Goal: Task Accomplishment & Management: Complete application form

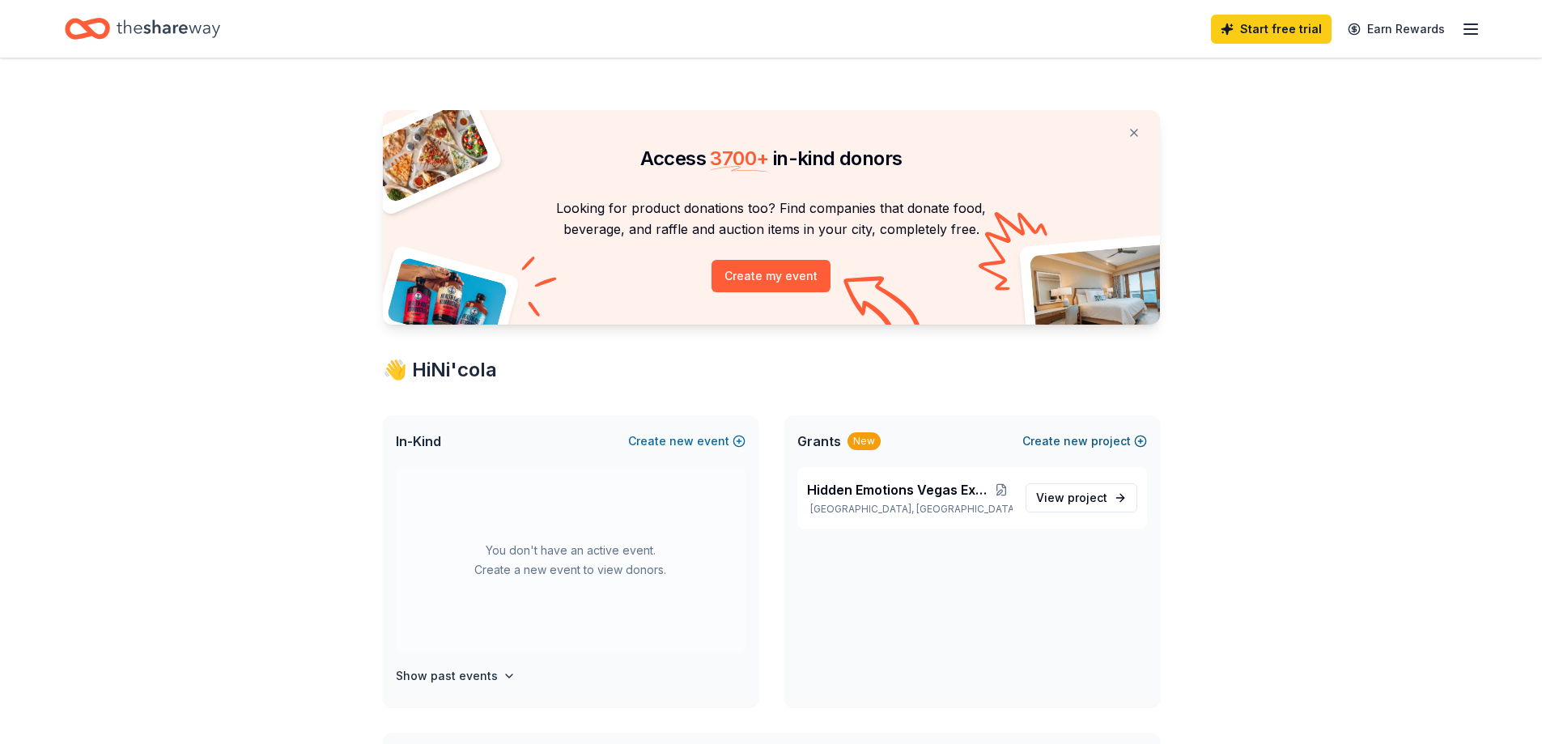
click at [1076, 445] on span "new" at bounding box center [1075, 440] width 24 height 19
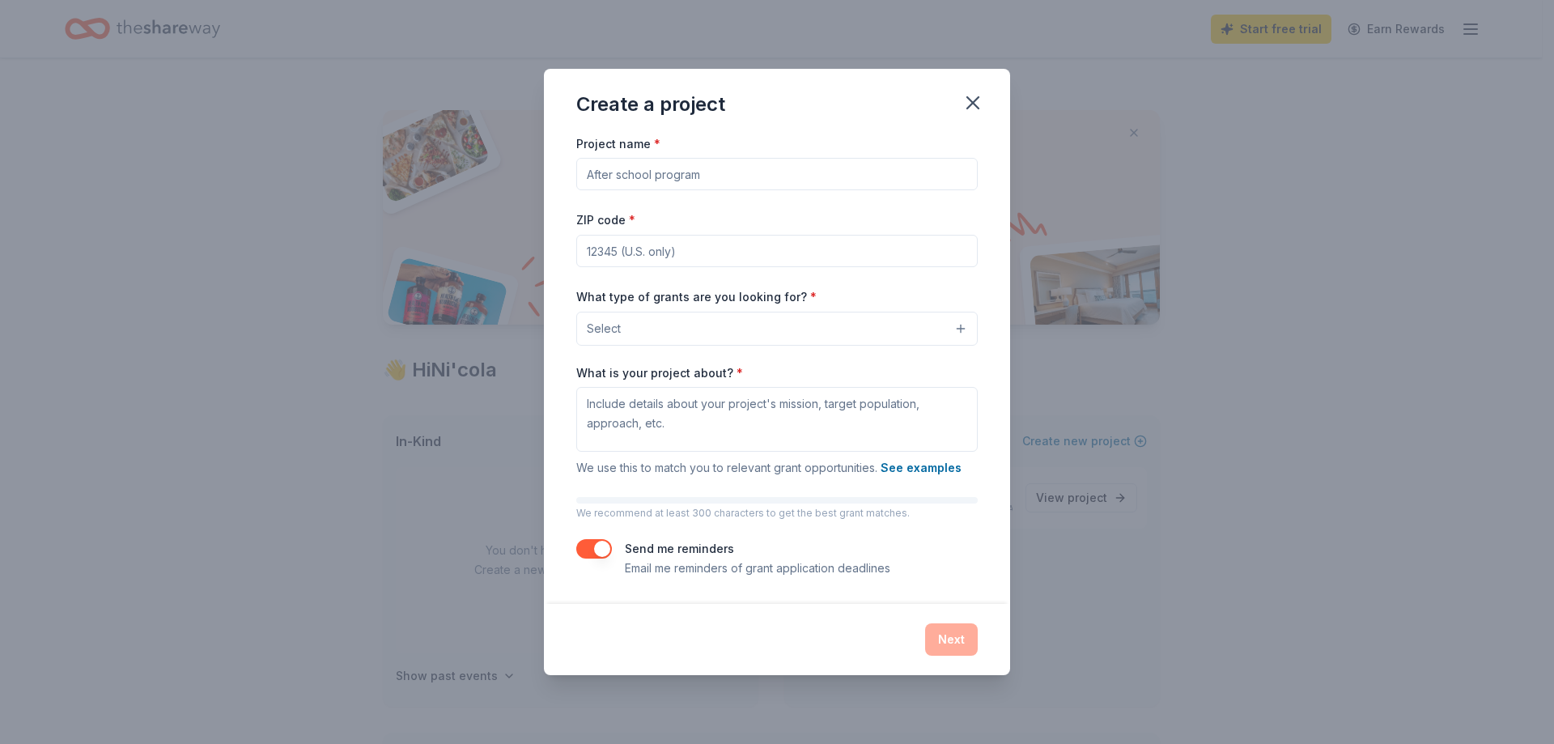
click at [700, 180] on input "Project name *" at bounding box center [776, 174] width 401 height 32
type input "Girls Who Brunch [US_STATE]"
click at [674, 241] on input "ZIP code *" at bounding box center [776, 251] width 401 height 32
type input "11798"
click at [688, 329] on button "Select" at bounding box center [776, 329] width 401 height 34
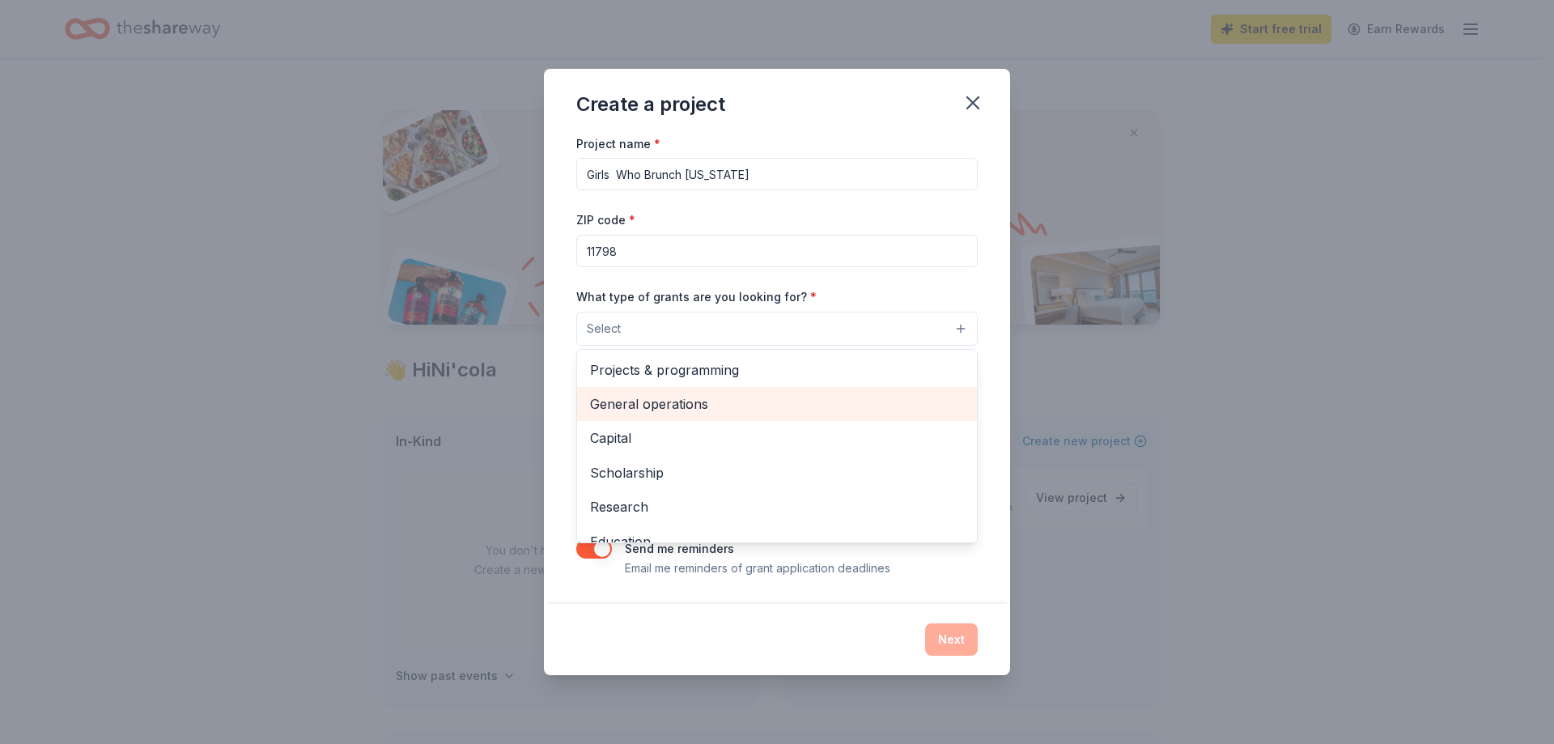
click at [626, 406] on span "General operations" at bounding box center [777, 403] width 374 height 21
click at [988, 387] on div "Project name * Girls Who Brunch [US_STATE] ZIP code * 11798 What type of grants…" at bounding box center [777, 369] width 466 height 472
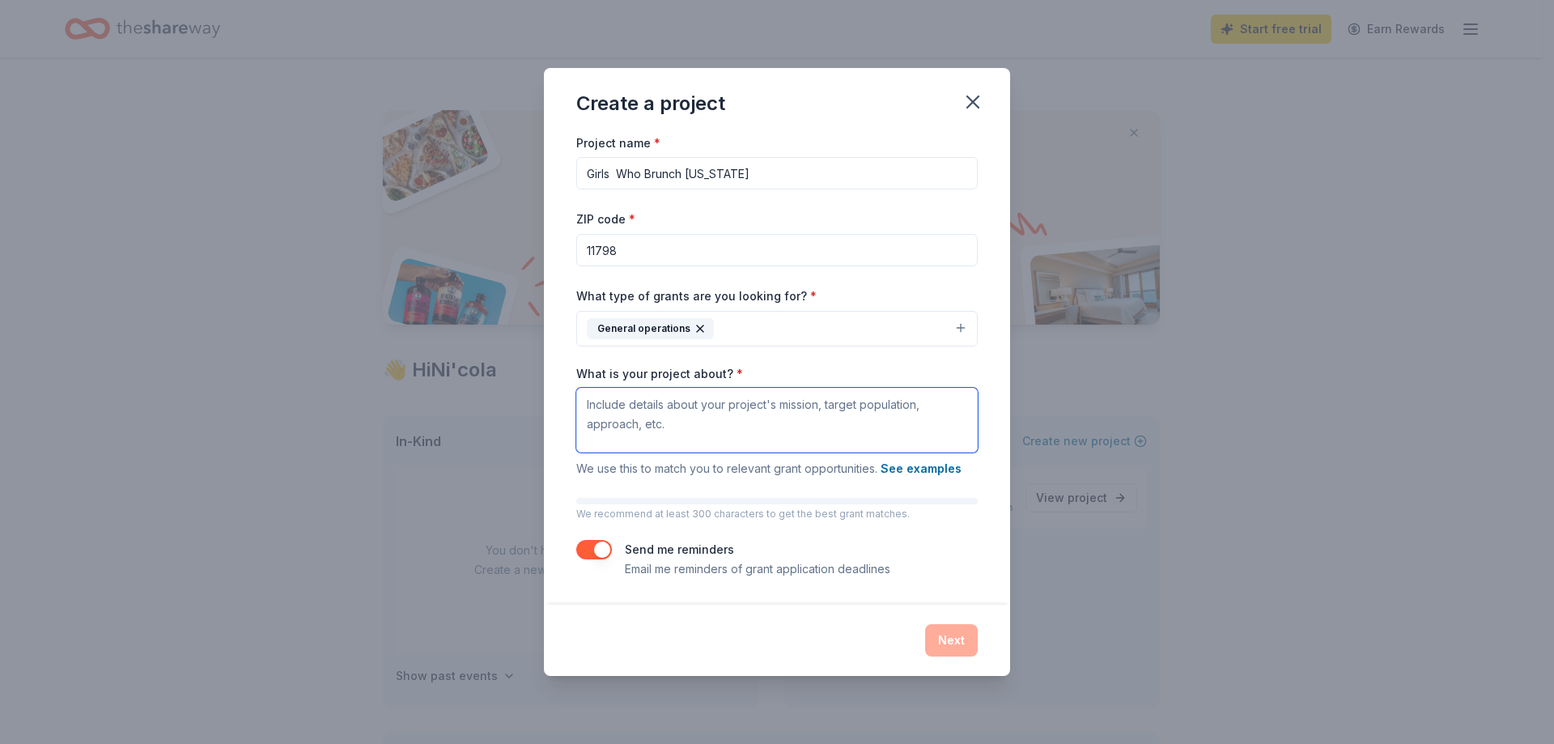
click at [838, 419] on textarea "What is your project about? *" at bounding box center [776, 420] width 401 height 65
type textarea "p;"
click at [965, 660] on div "Next" at bounding box center [777, 640] width 466 height 71
click at [956, 632] on button "Next" at bounding box center [951, 640] width 53 height 32
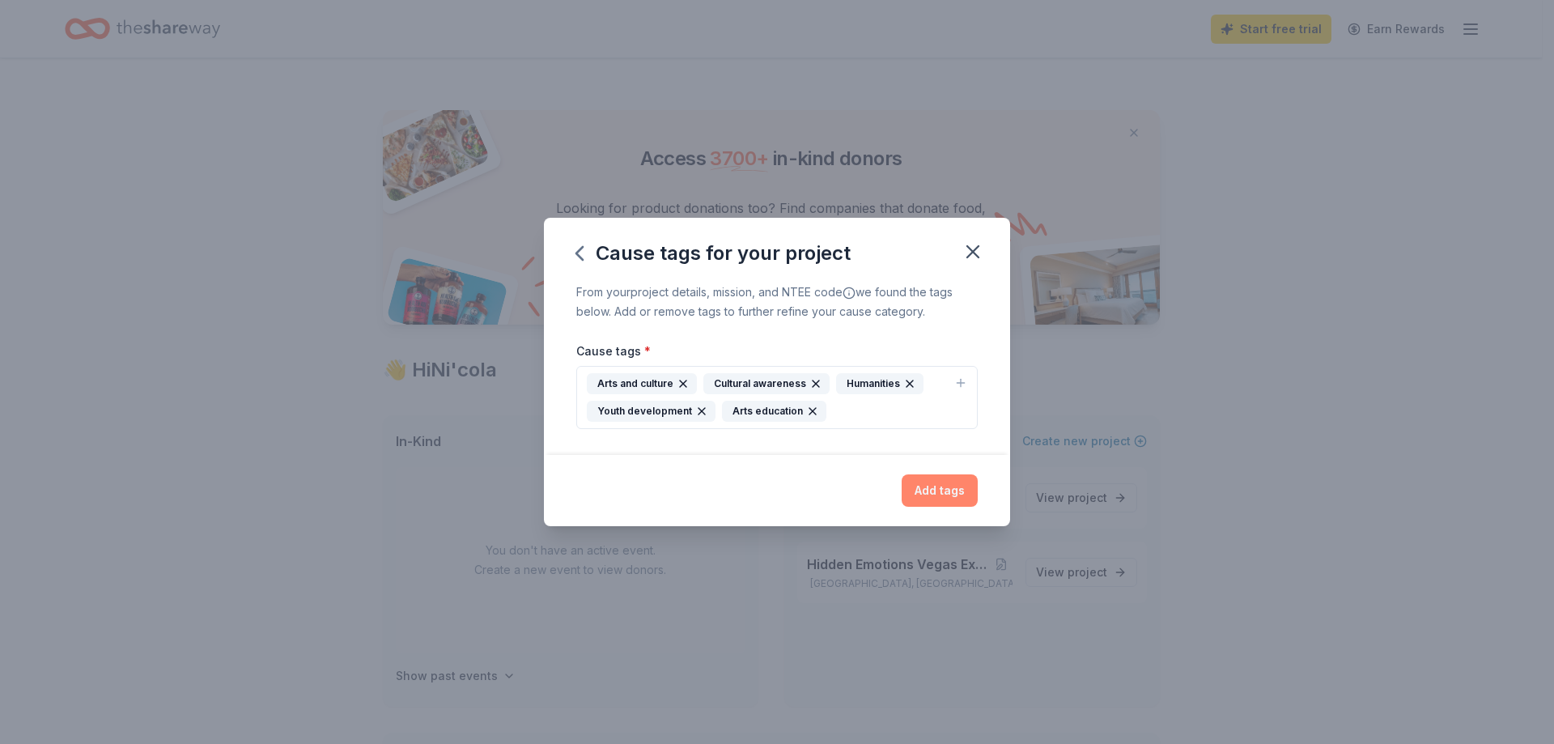
click at [945, 482] on button "Add tags" at bounding box center [940, 490] width 76 height 32
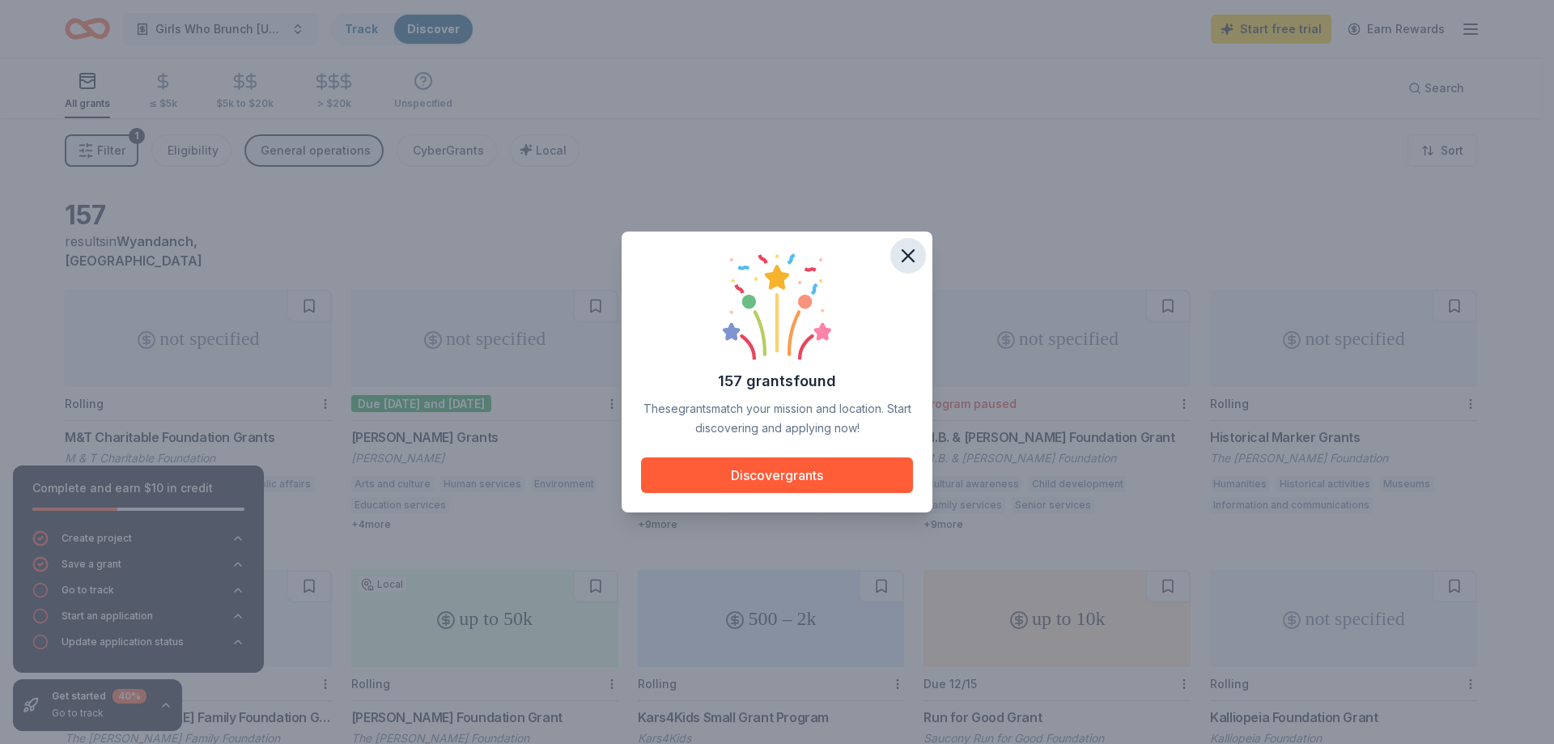
click at [908, 253] on icon "button" at bounding box center [908, 255] width 23 height 23
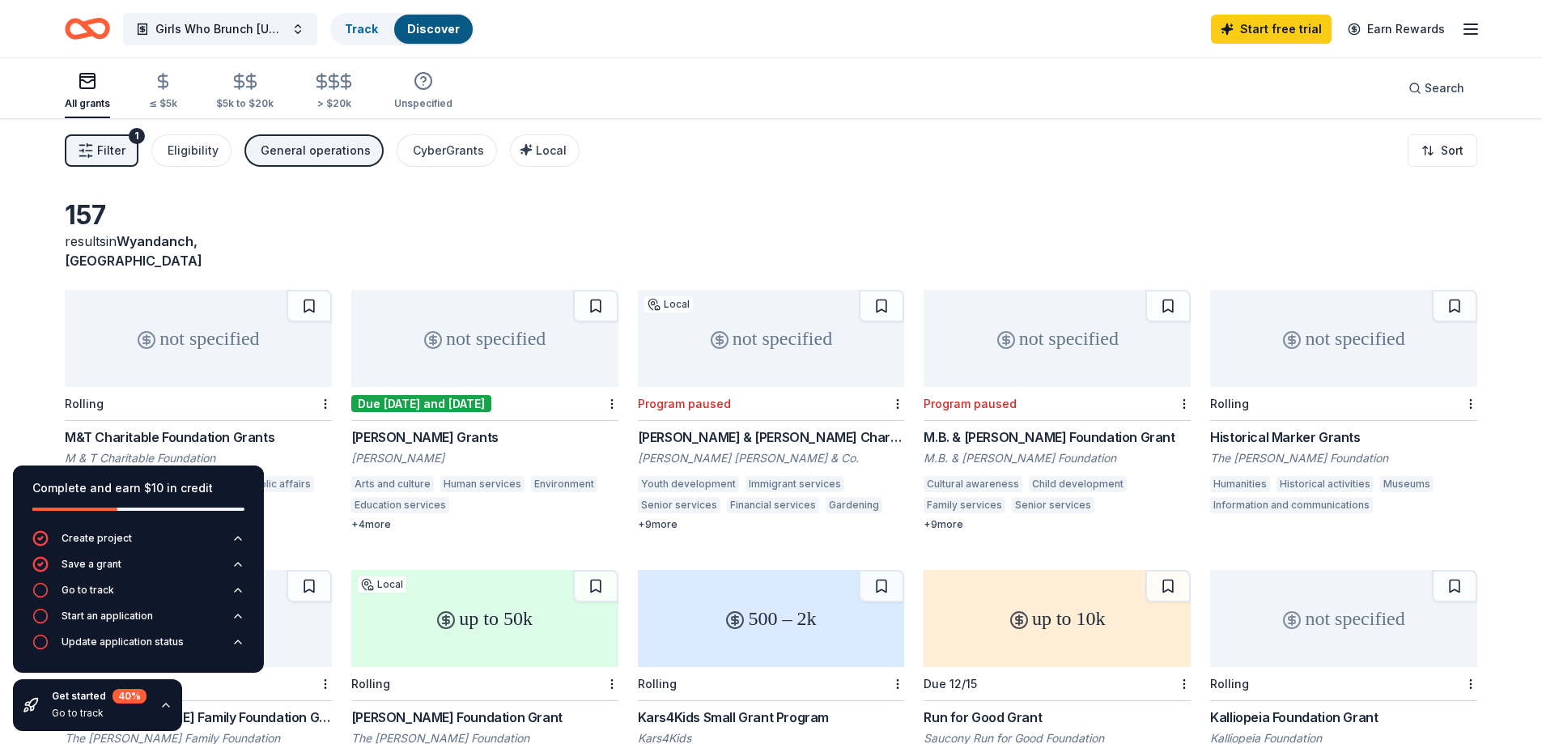
click at [246, 427] on div "M&T Charitable Foundation Grants" at bounding box center [198, 436] width 267 height 19
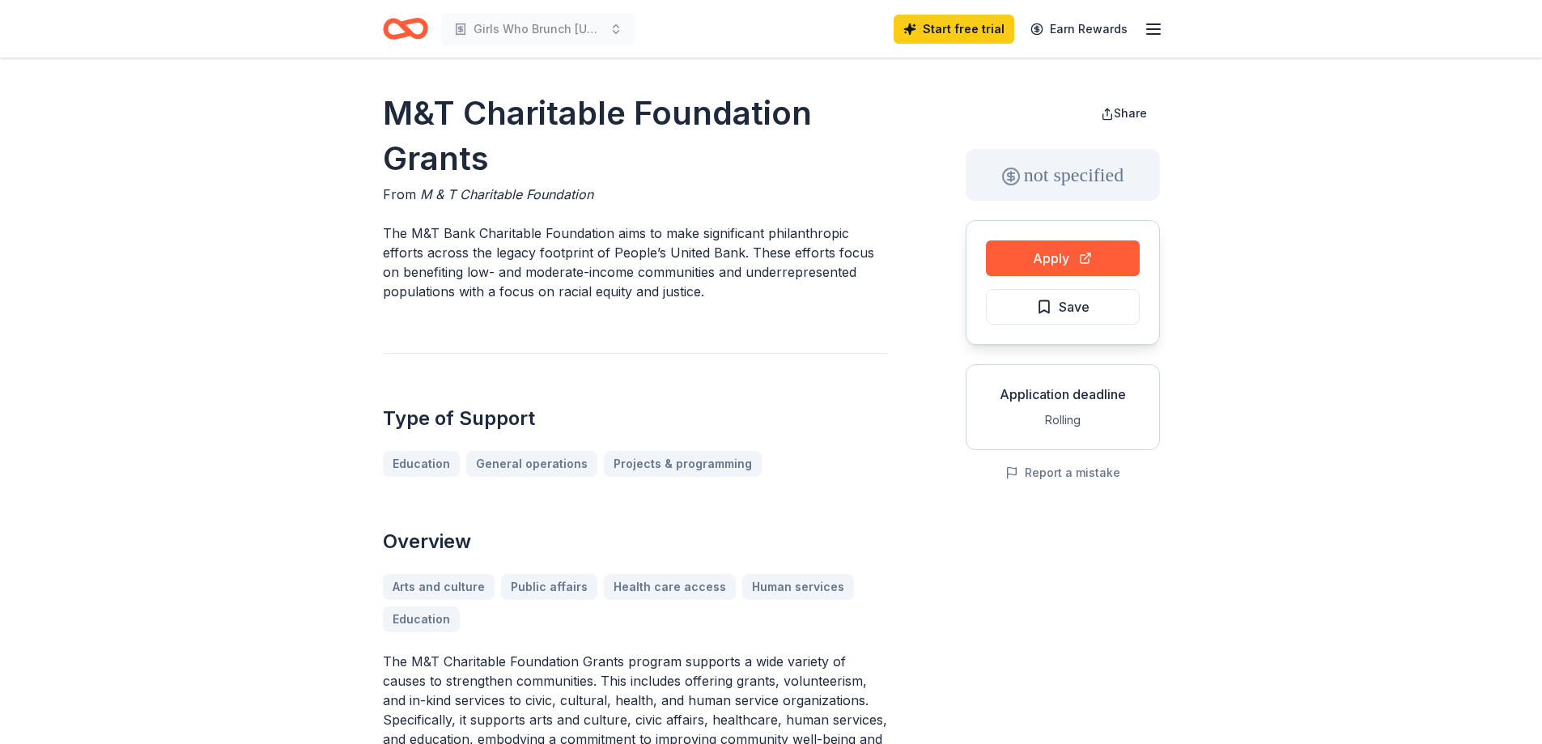
click at [414, 33] on icon "Home" at bounding box center [412, 28] width 25 height 16
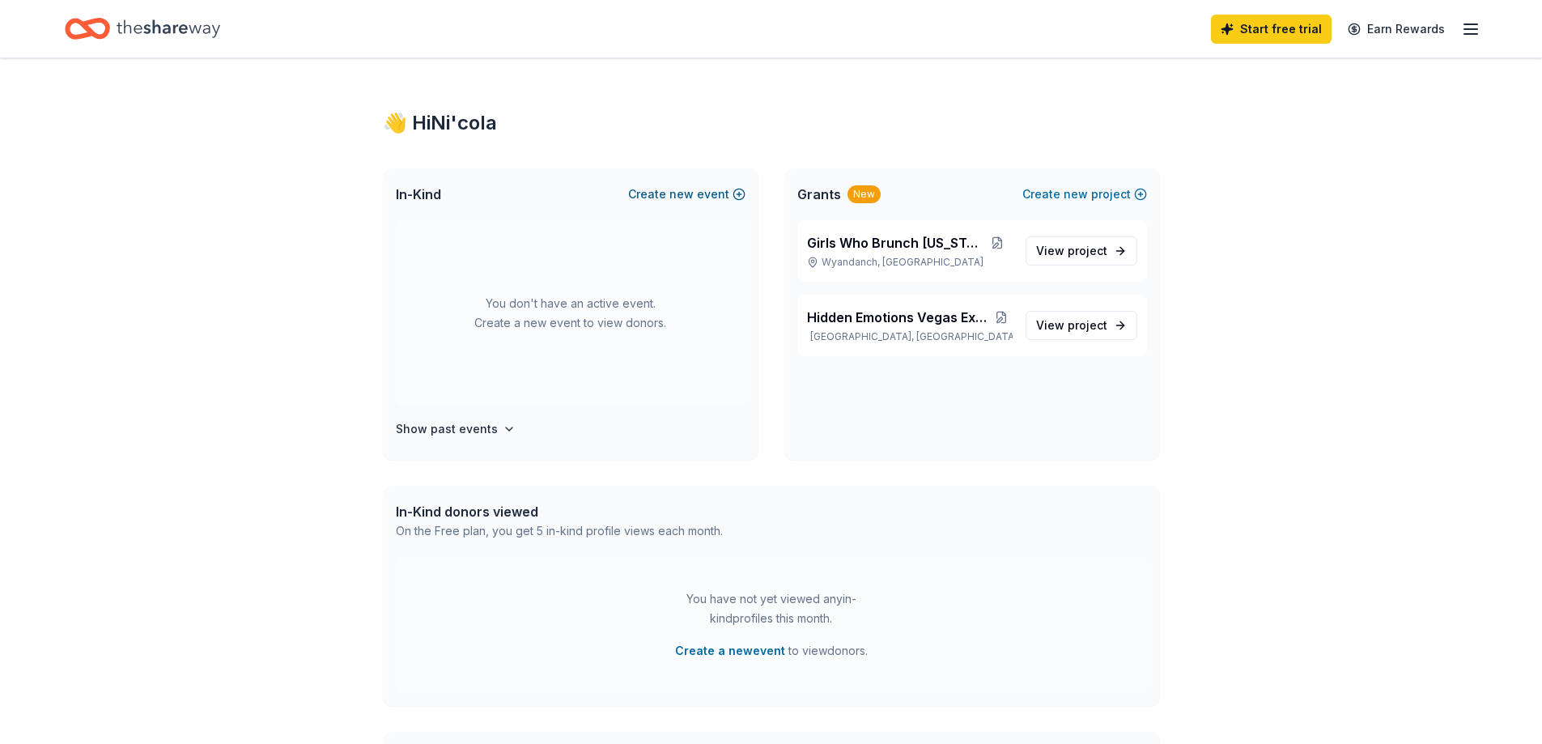
click at [653, 193] on button "Create new event" at bounding box center [686, 194] width 117 height 19
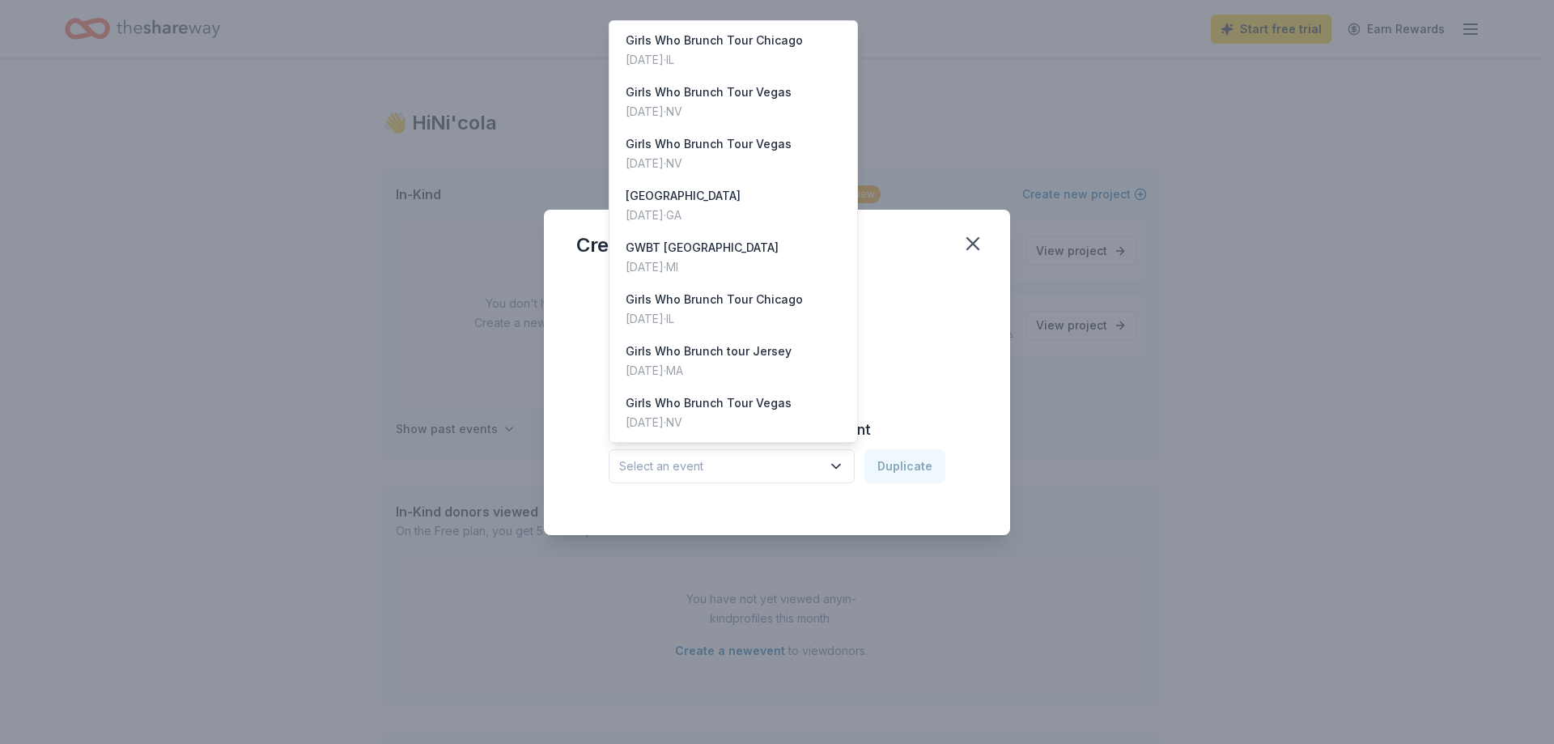
click at [844, 464] on icon "button" at bounding box center [836, 466] width 16 height 16
click at [907, 422] on div "Duplicate an existing event Select an event Duplicate" at bounding box center [776, 450] width 401 height 66
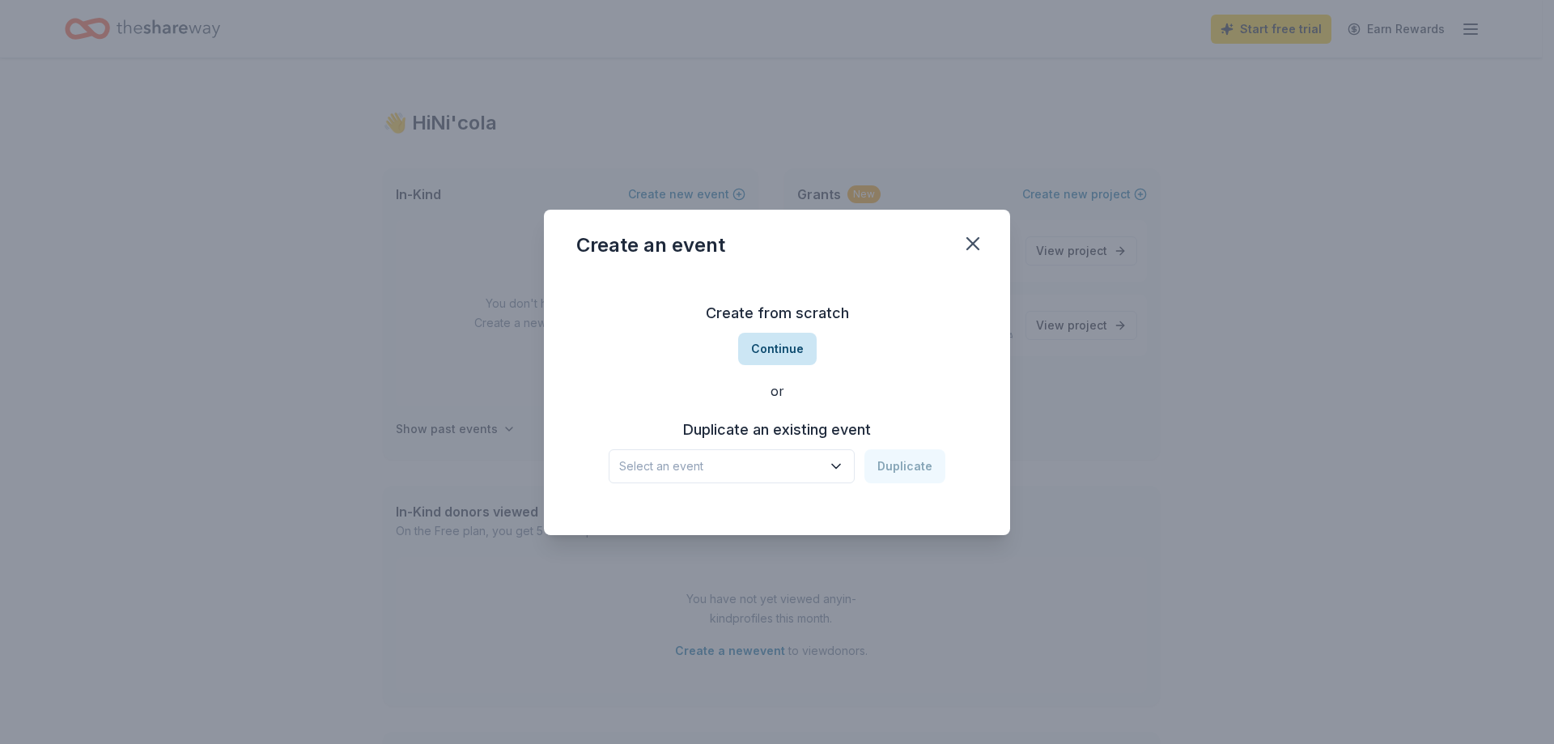
click at [797, 351] on button "Continue" at bounding box center [777, 349] width 78 height 32
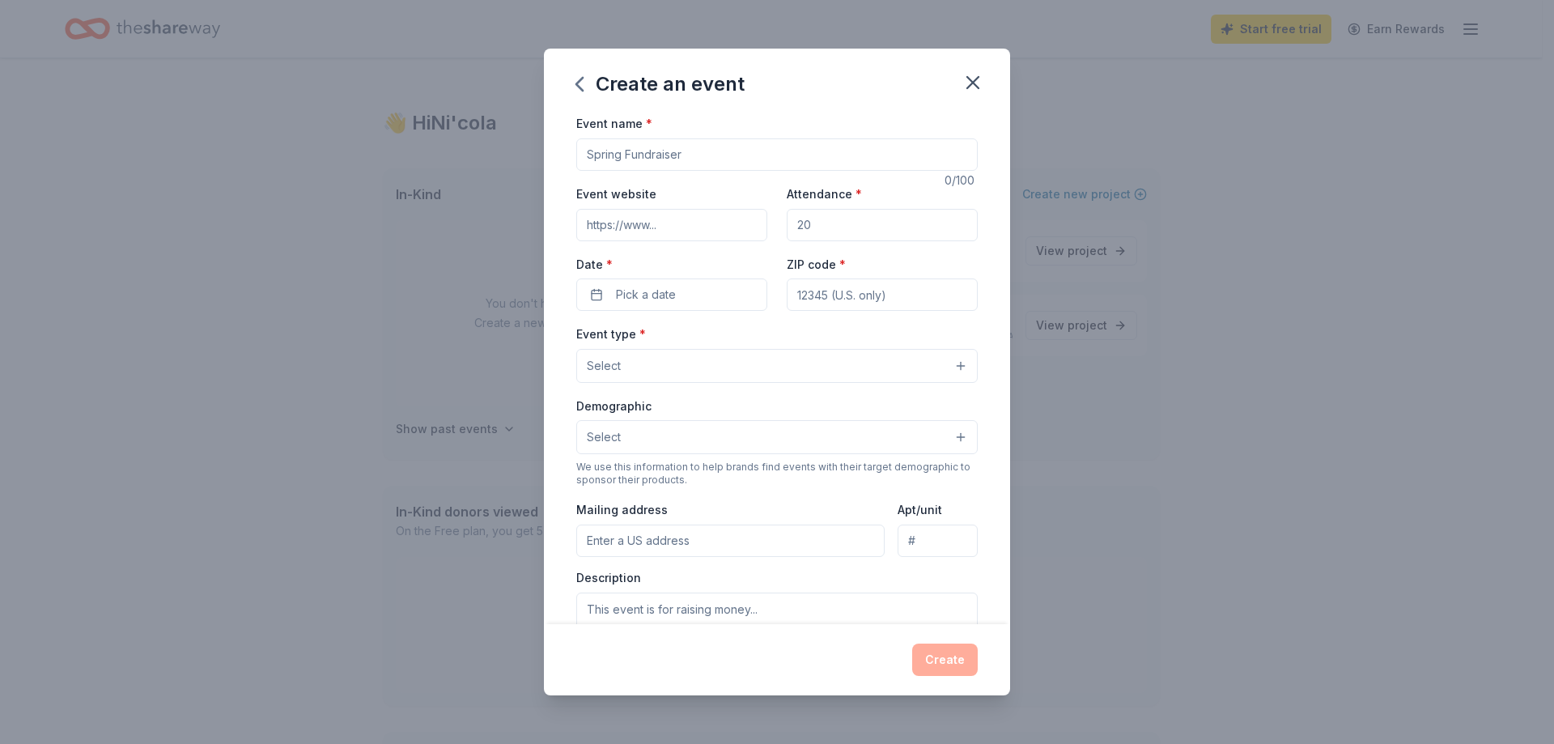
click at [685, 155] on input "Event name *" at bounding box center [776, 154] width 401 height 32
click at [687, 155] on input "Event name *" at bounding box center [776, 154] width 401 height 32
type input "Girls Who Brunch New York"
click at [794, 221] on input "Attendance *" at bounding box center [882, 225] width 191 height 32
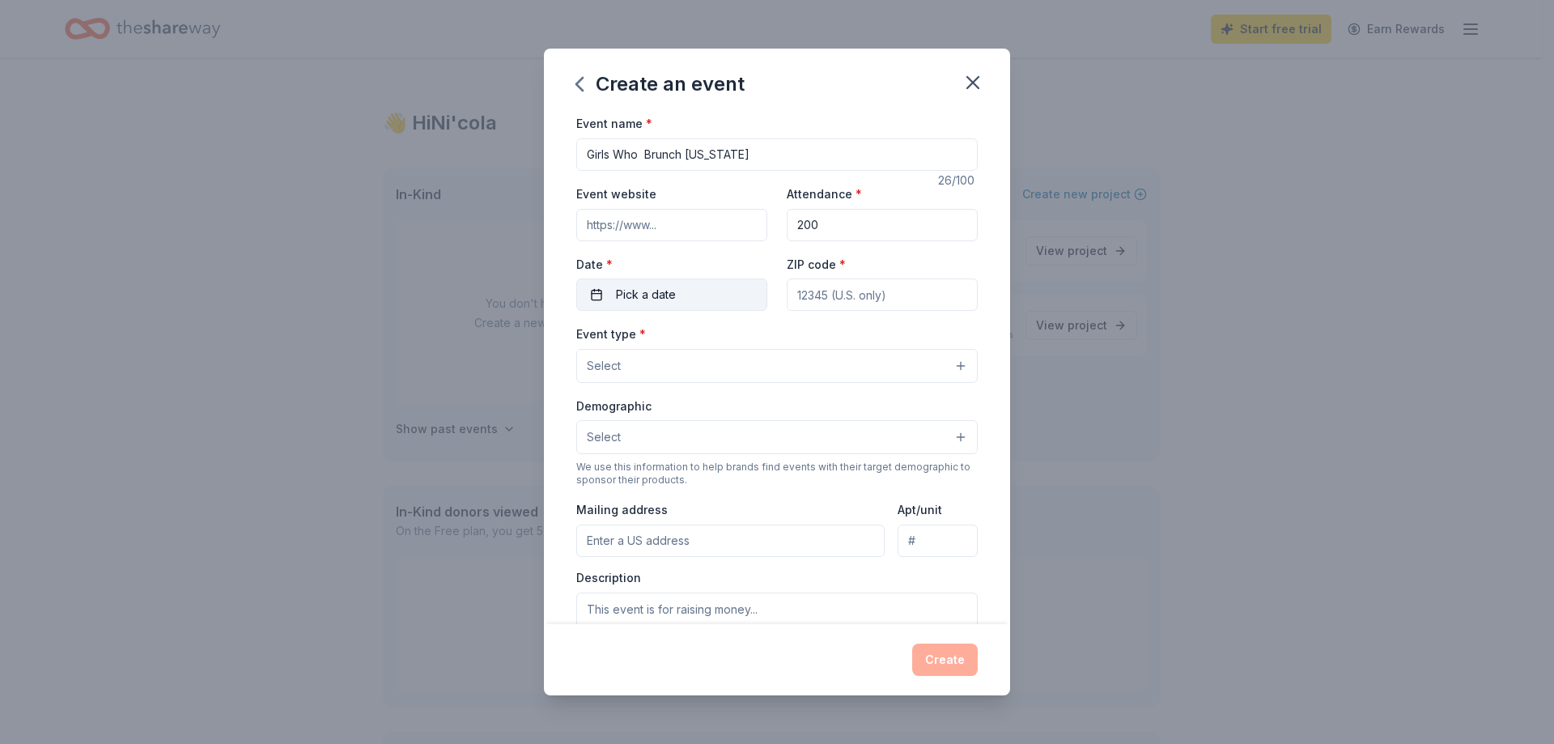
type input "200"
click at [688, 289] on button "Pick a date" at bounding box center [671, 294] width 191 height 32
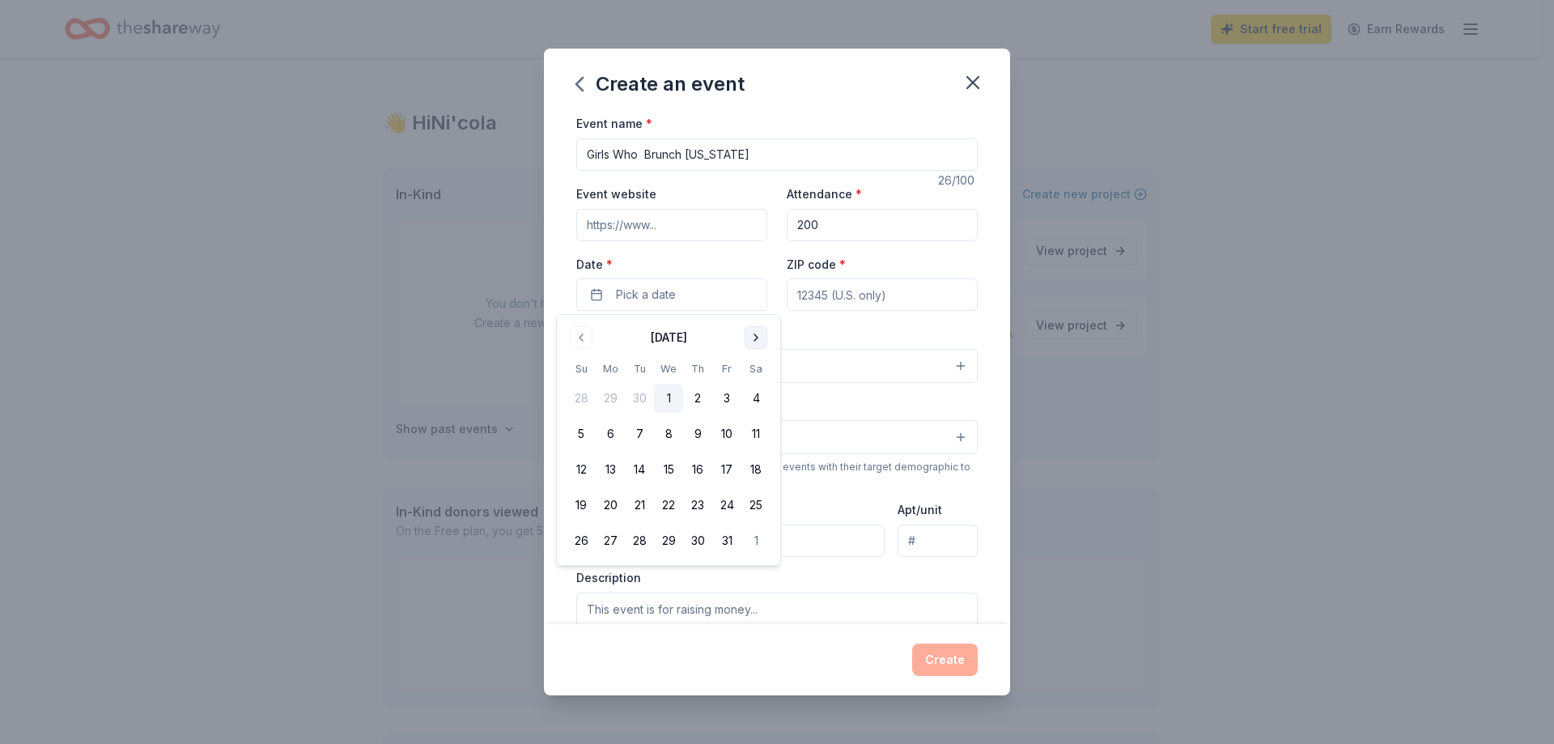
click at [751, 336] on button "Go to next month" at bounding box center [756, 337] width 23 height 23
click at [761, 394] on button "1" at bounding box center [755, 398] width 29 height 29
click at [825, 297] on input "ZIP code *" at bounding box center [882, 294] width 191 height 32
type input "11798"
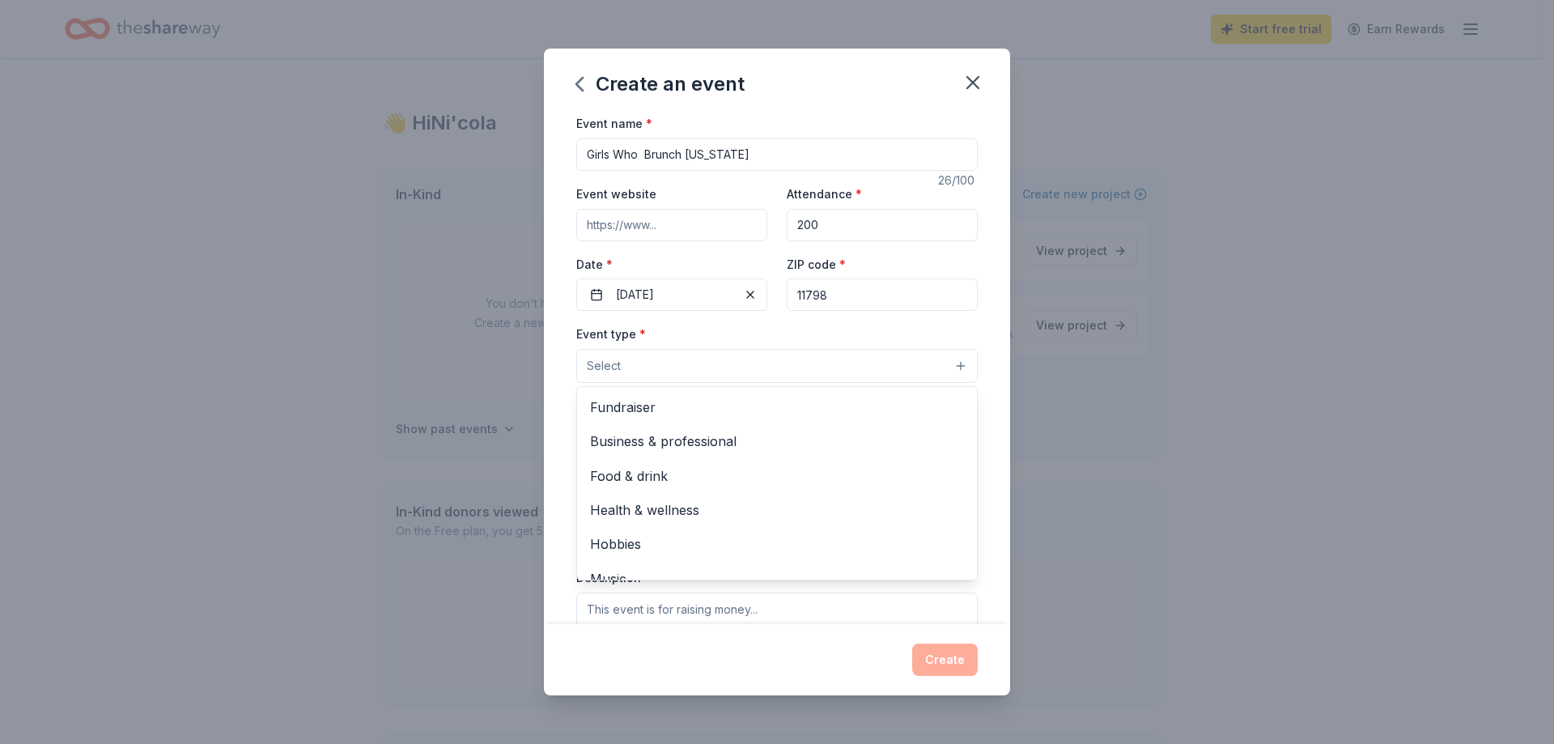
click at [809, 371] on button "Select" at bounding box center [776, 366] width 401 height 34
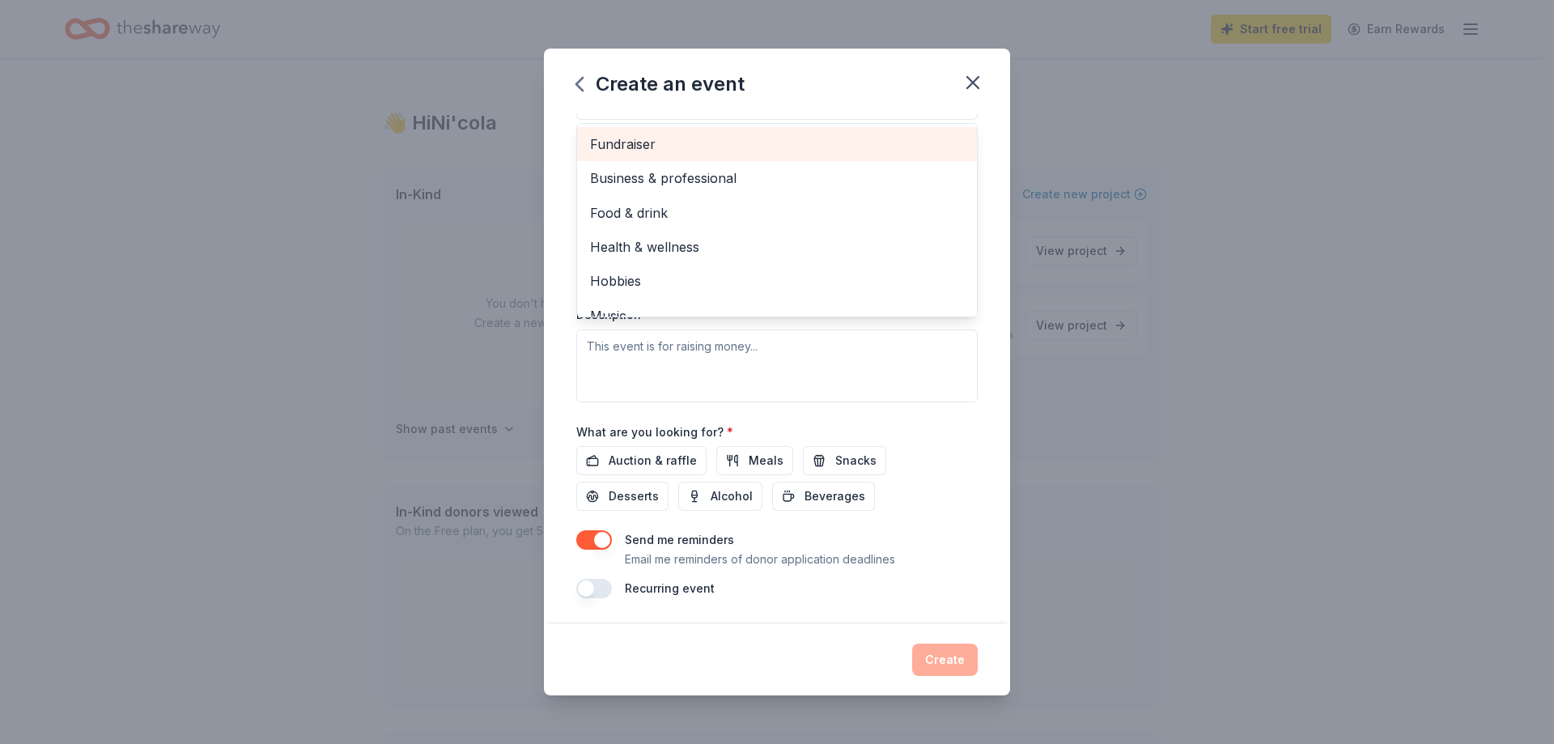
click at [665, 144] on span "Fundraiser" at bounding box center [777, 144] width 374 height 21
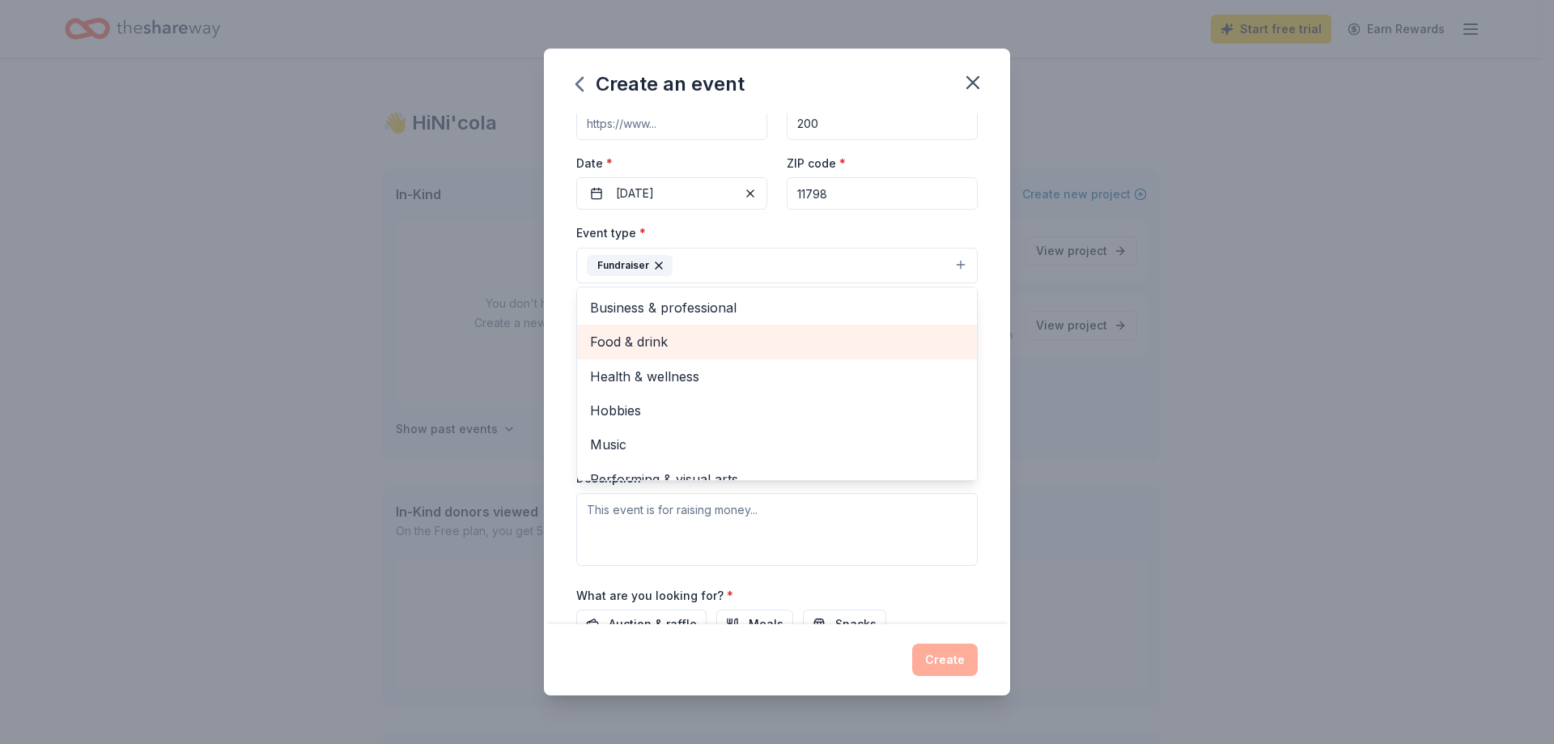
click at [656, 333] on span "Food & drink" at bounding box center [777, 341] width 374 height 21
click at [669, 345] on span "Health & wellness" at bounding box center [777, 341] width 374 height 21
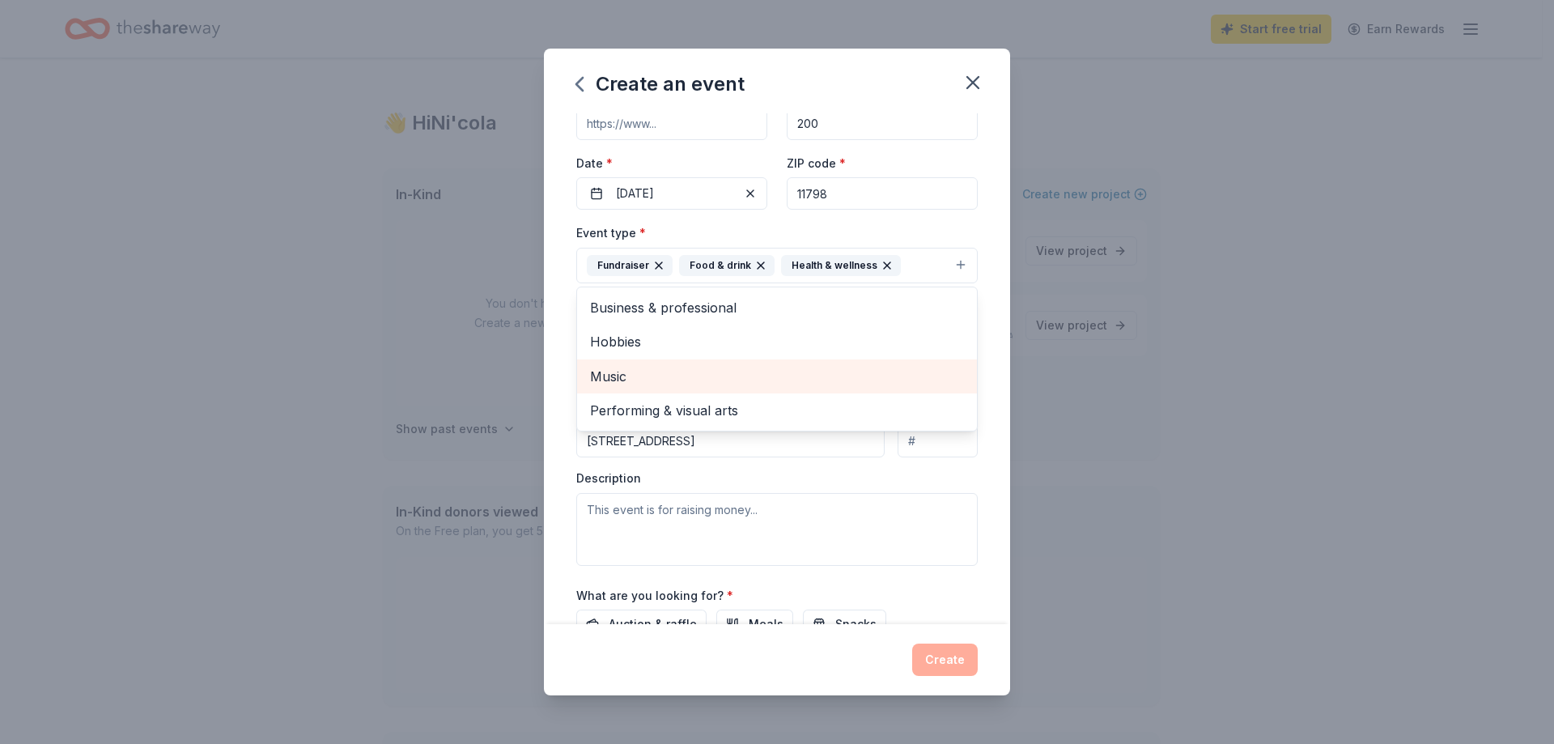
click at [592, 376] on span "Music" at bounding box center [777, 376] width 374 height 21
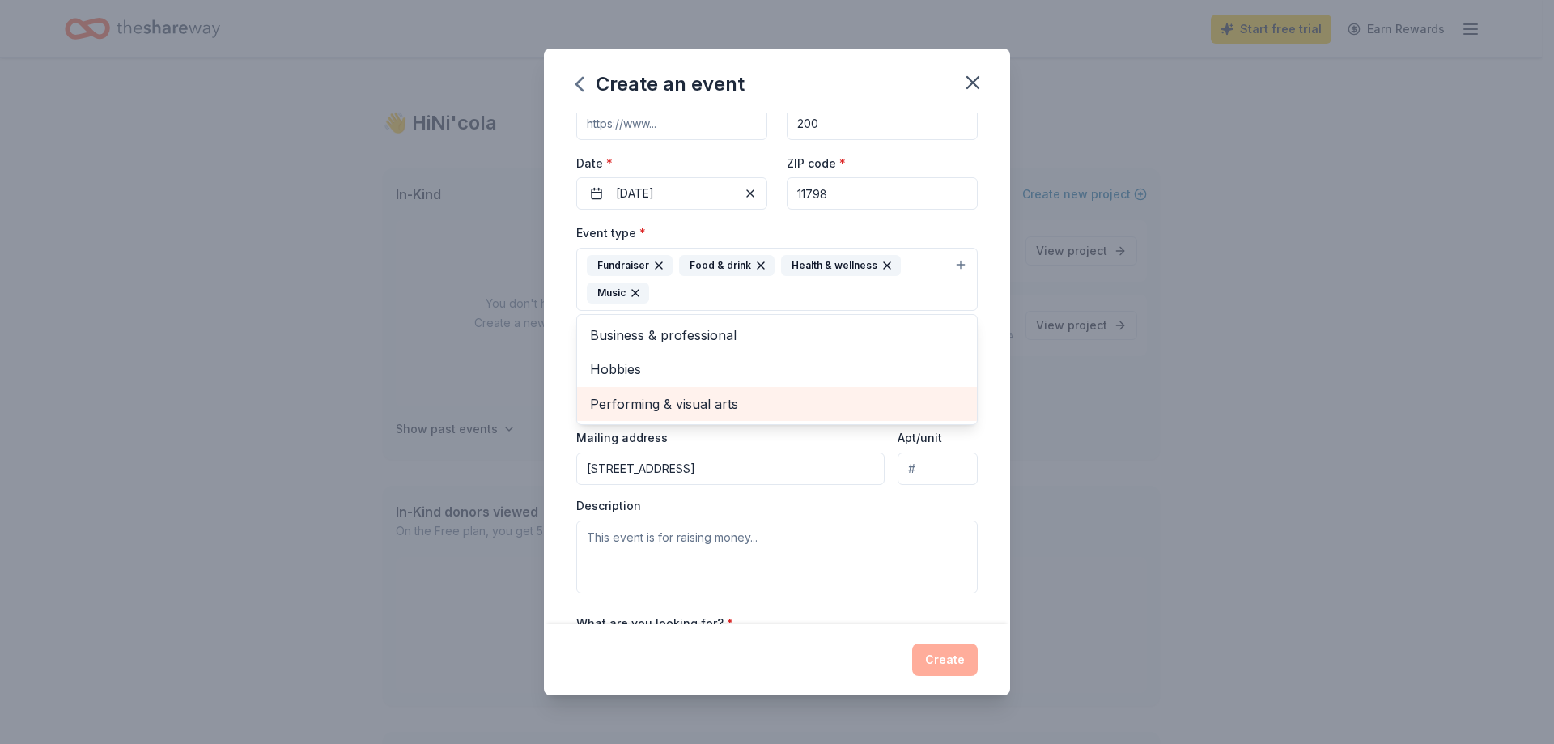
click at [673, 401] on span "Performing & visual arts" at bounding box center [777, 403] width 374 height 21
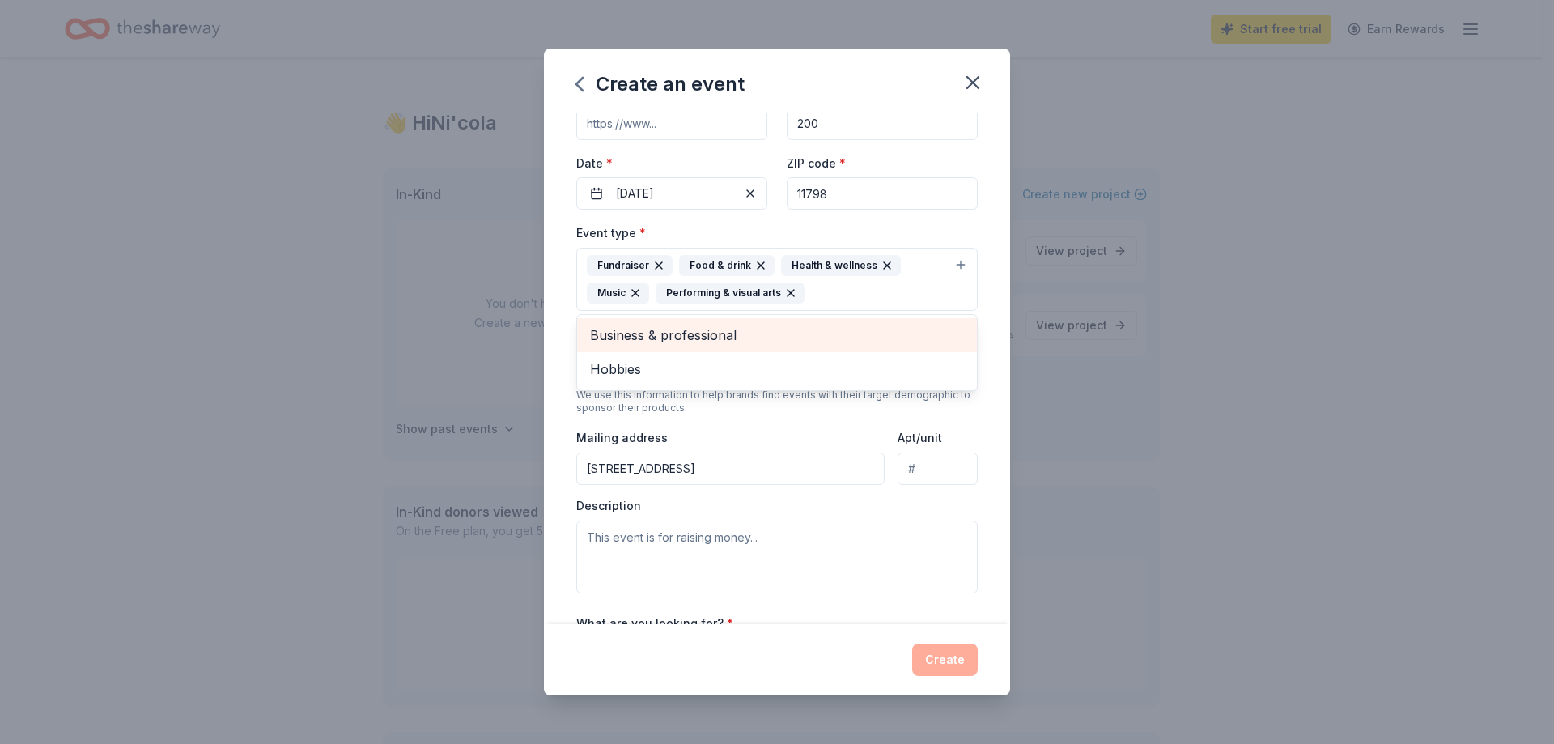
click at [843, 330] on span "Business & professional" at bounding box center [777, 335] width 374 height 21
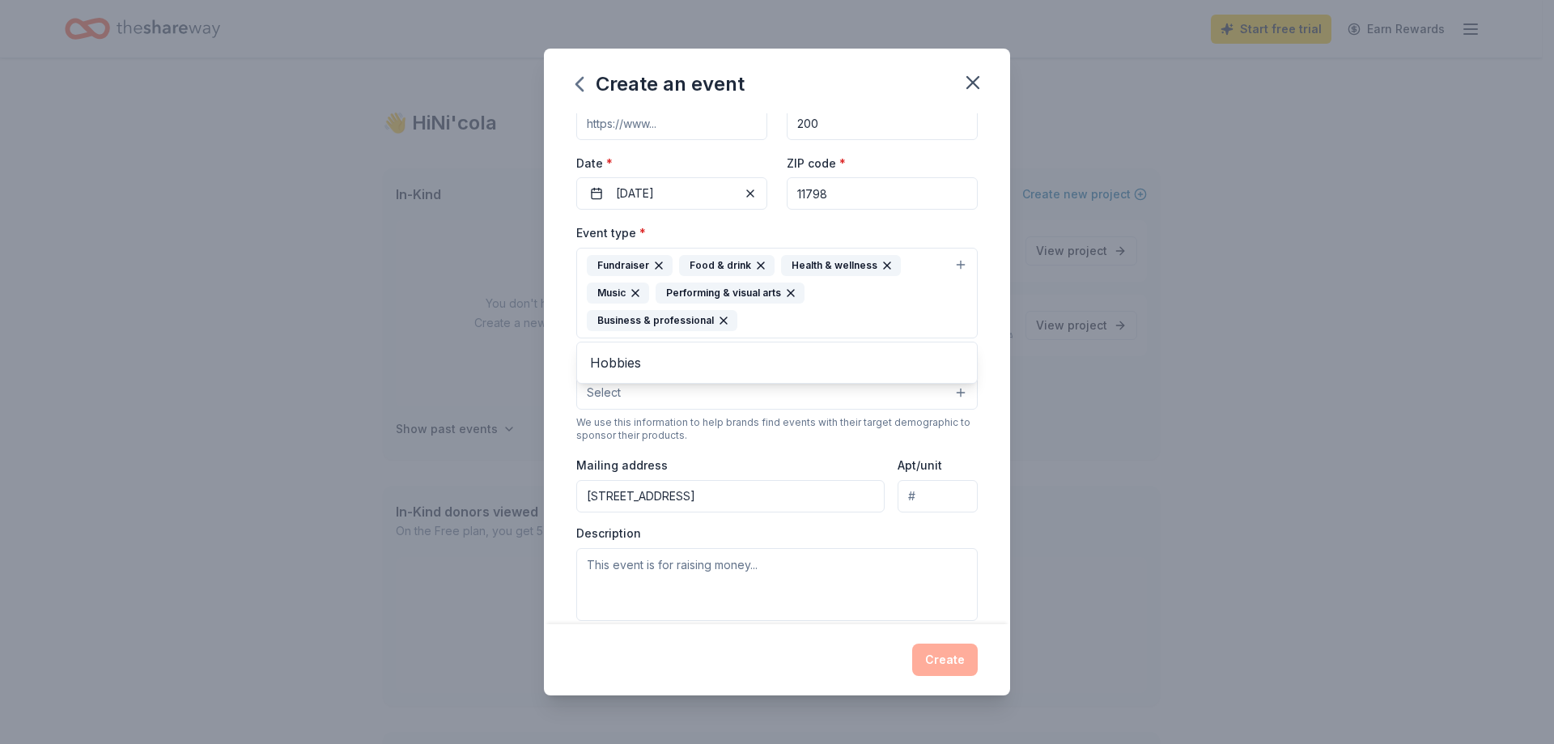
click at [972, 448] on div "Event name * Girls Who Brunch New York 26 /100 Event website Attendance * 200 D…" at bounding box center [777, 368] width 466 height 510
click at [829, 406] on button "Select" at bounding box center [776, 393] width 401 height 34
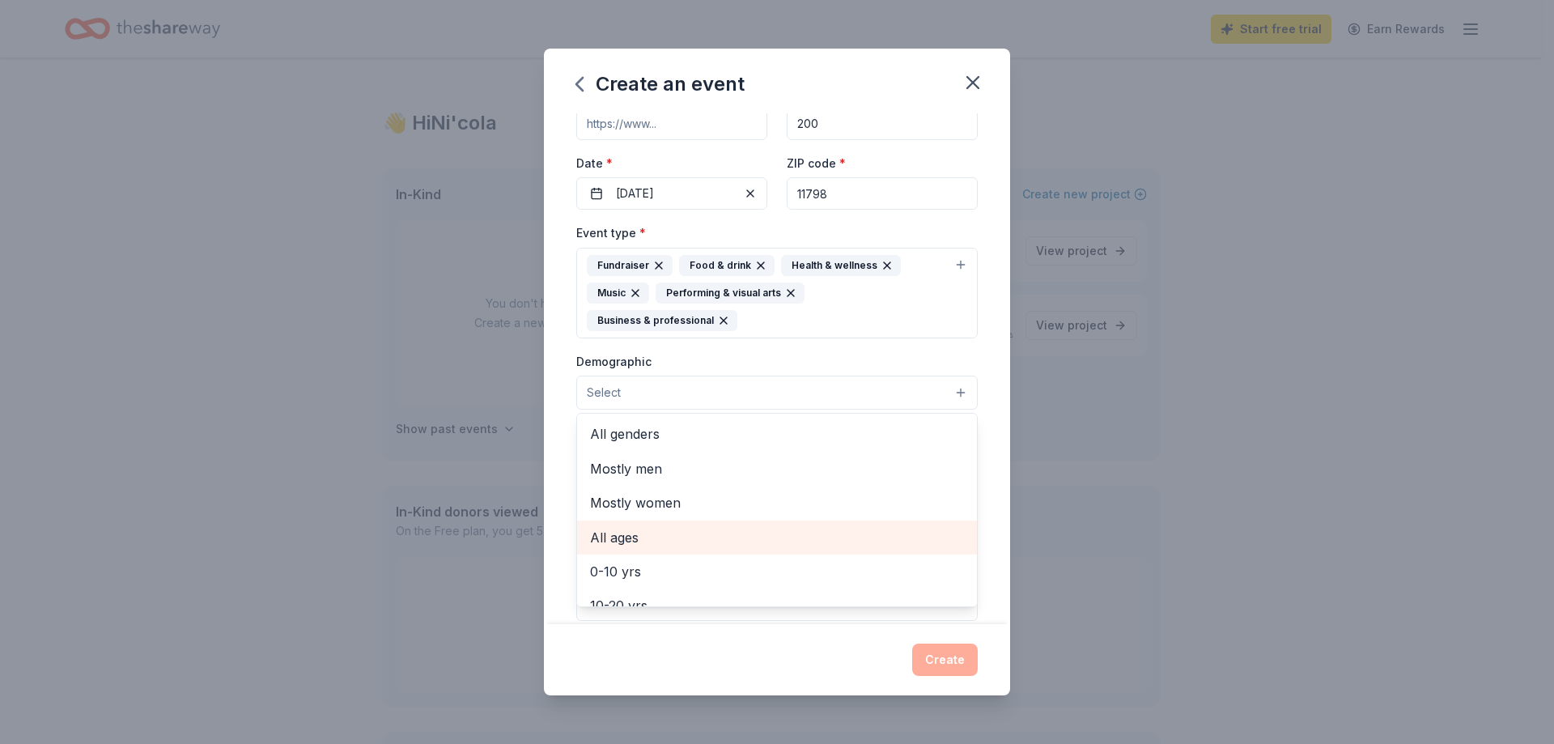
scroll to position [81, 0]
click at [738, 528] on span "10-20 yrs" at bounding box center [777, 524] width 374 height 21
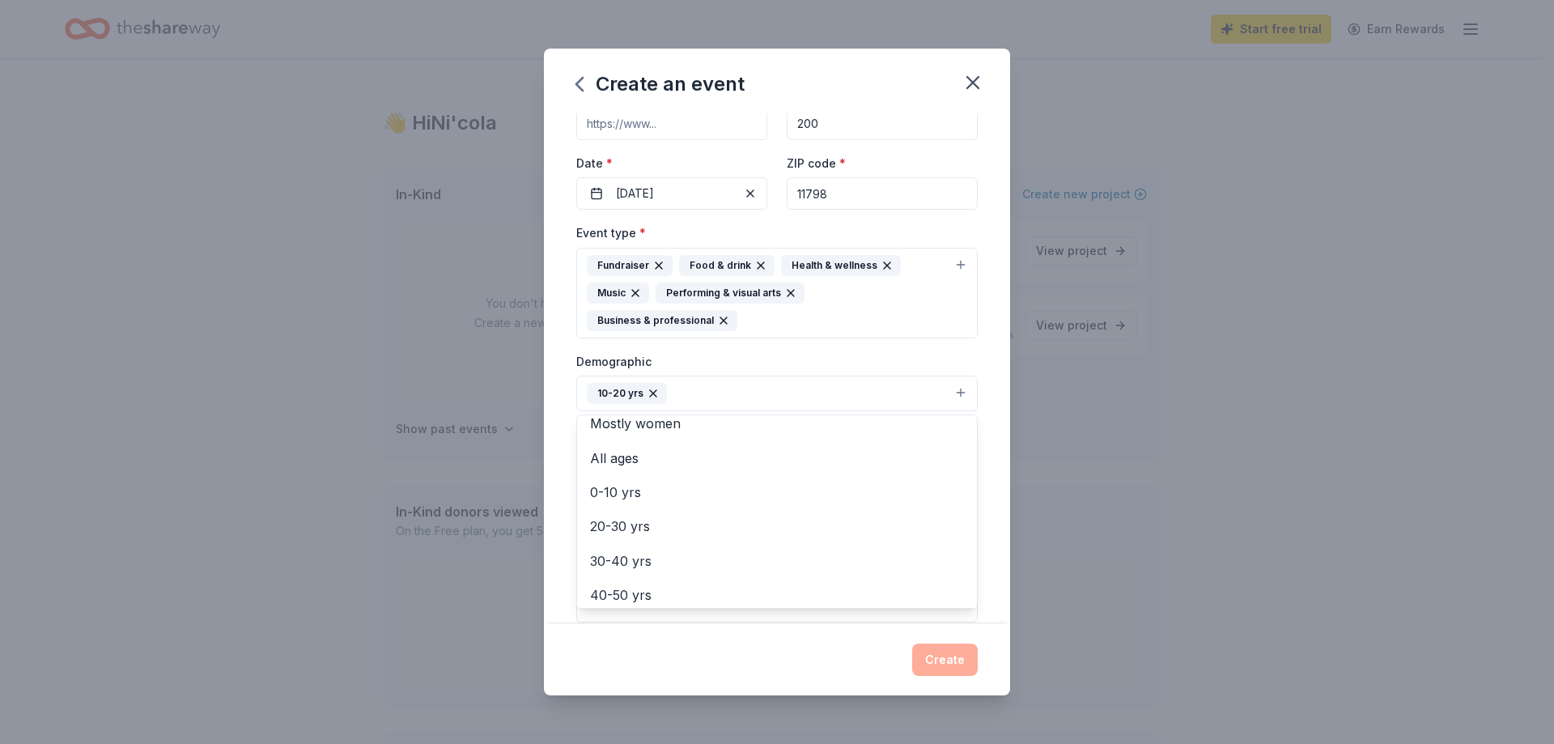
click at [989, 523] on div "Event name * Girls Who Brunch New York 26 /100 Event website Attendance * 200 D…" at bounding box center [777, 368] width 466 height 510
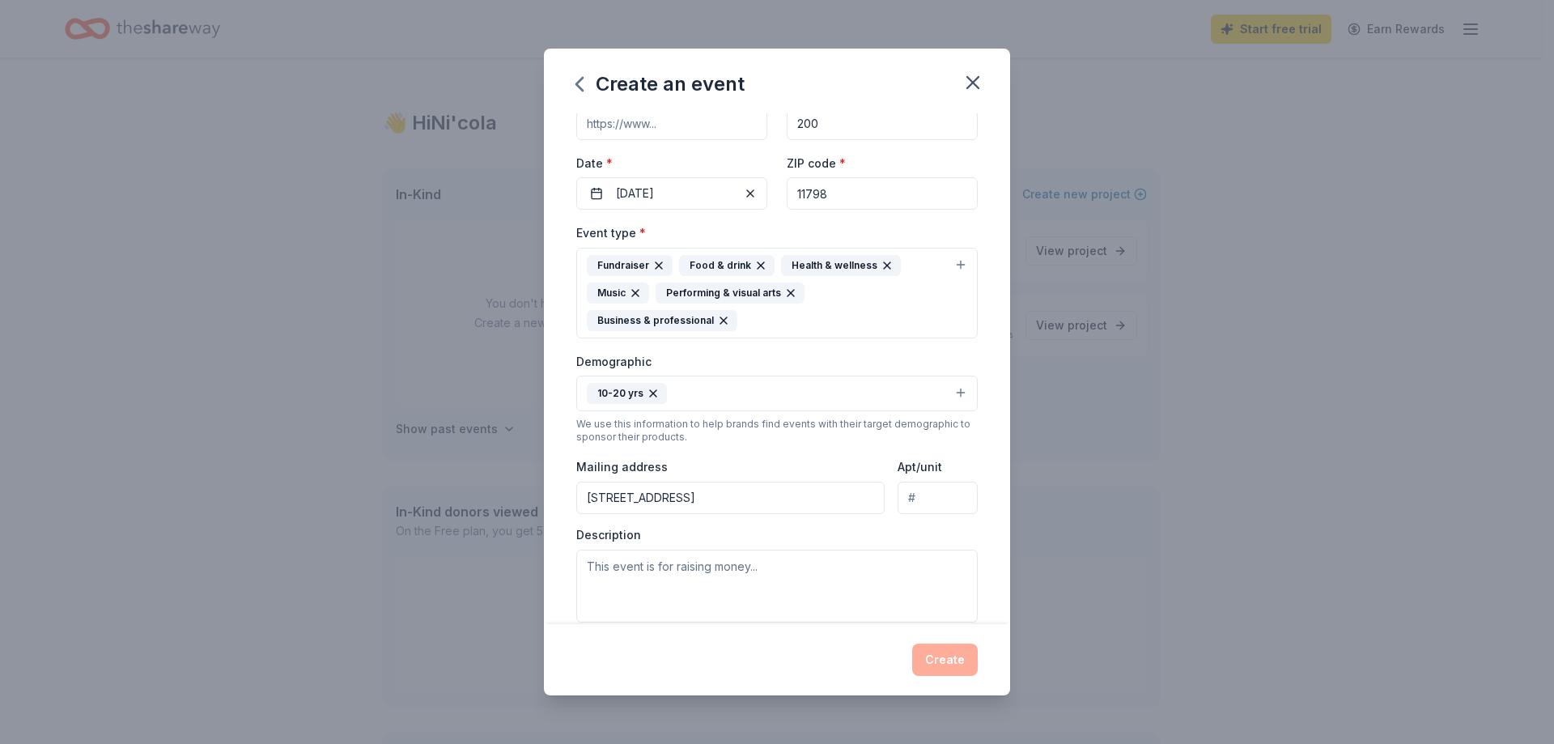
click at [775, 503] on input "54 S 32nd St" at bounding box center [730, 498] width 308 height 32
type input "946 Prestwyck Ct, Na"
click at [833, 566] on textarea at bounding box center [776, 585] width 401 height 73
click at [790, 587] on textarea "To enrich screen reader interactions, please activate Accessibility in Grammarl…" at bounding box center [776, 585] width 401 height 73
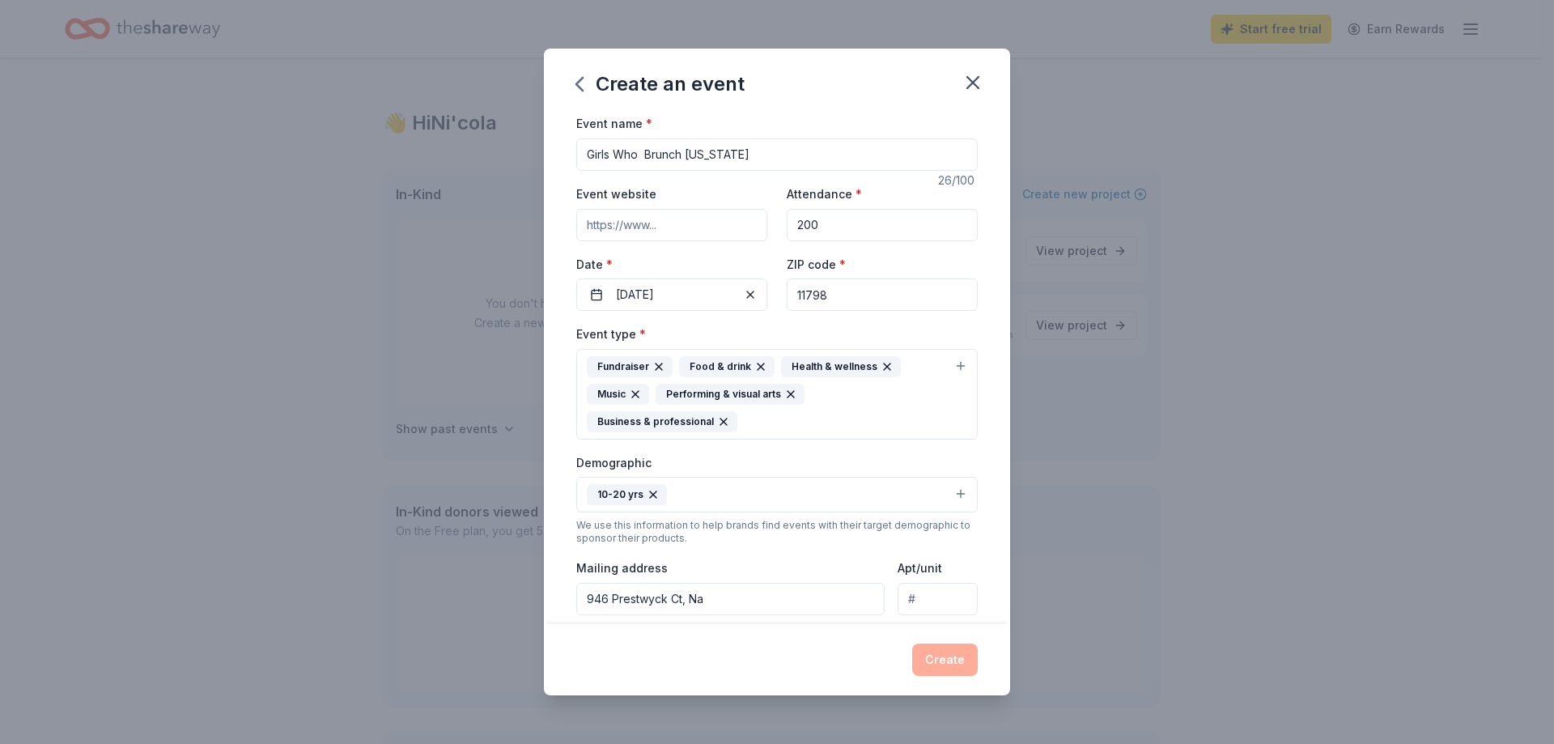
type textarea ";;kpik"
click at [953, 652] on div "Create" at bounding box center [776, 659] width 401 height 32
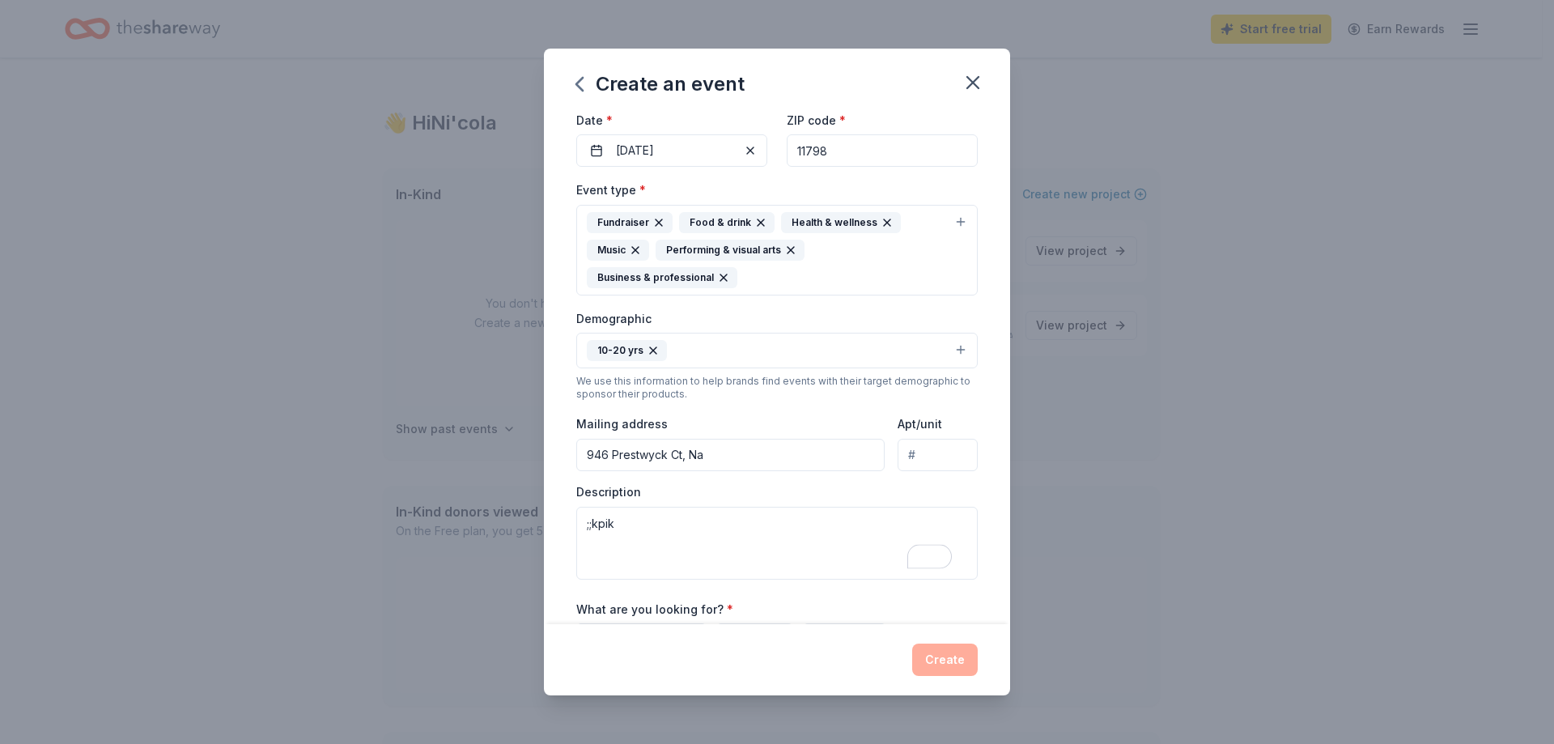
scroll to position [162, 0]
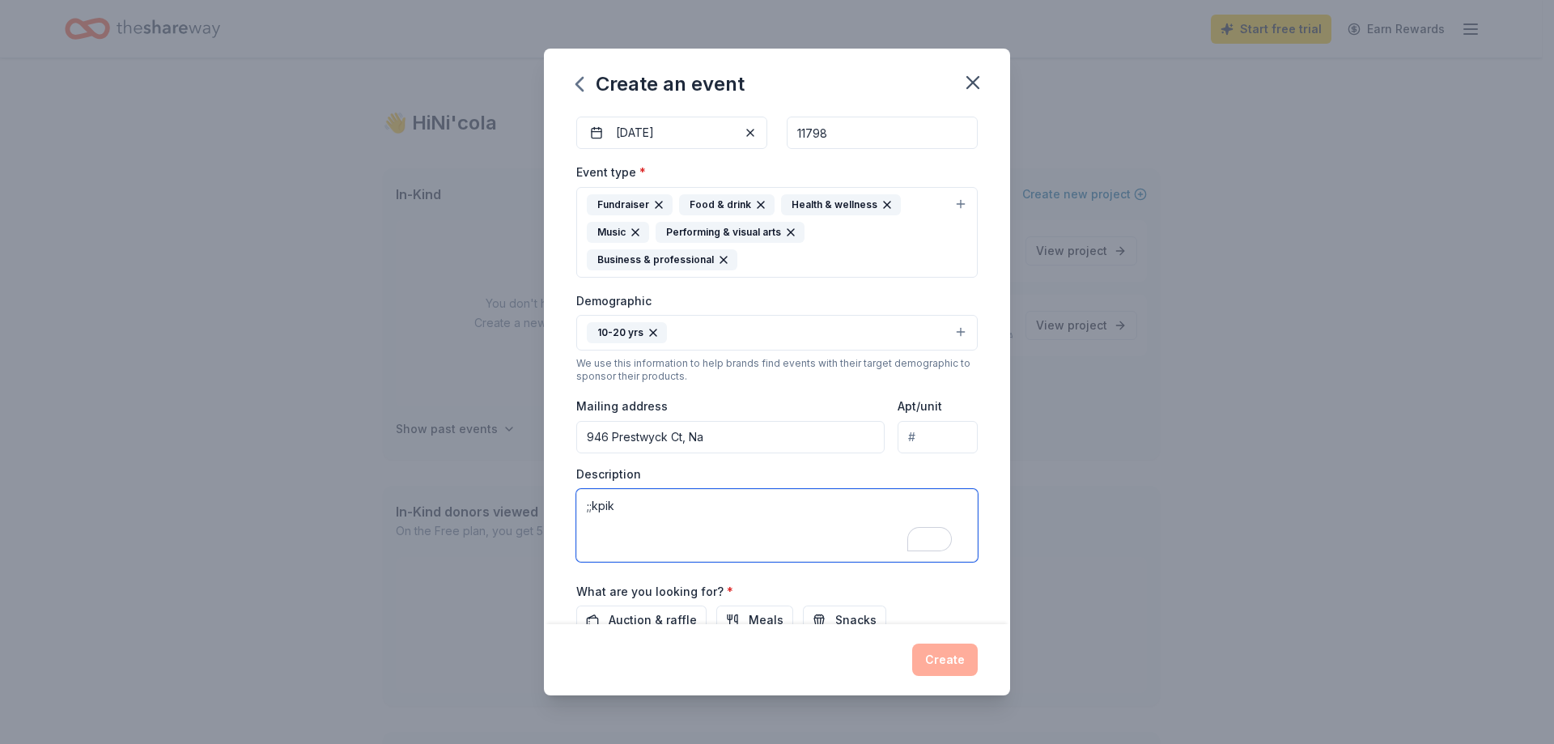
click at [887, 520] on textarea ";;kpik" at bounding box center [776, 525] width 401 height 73
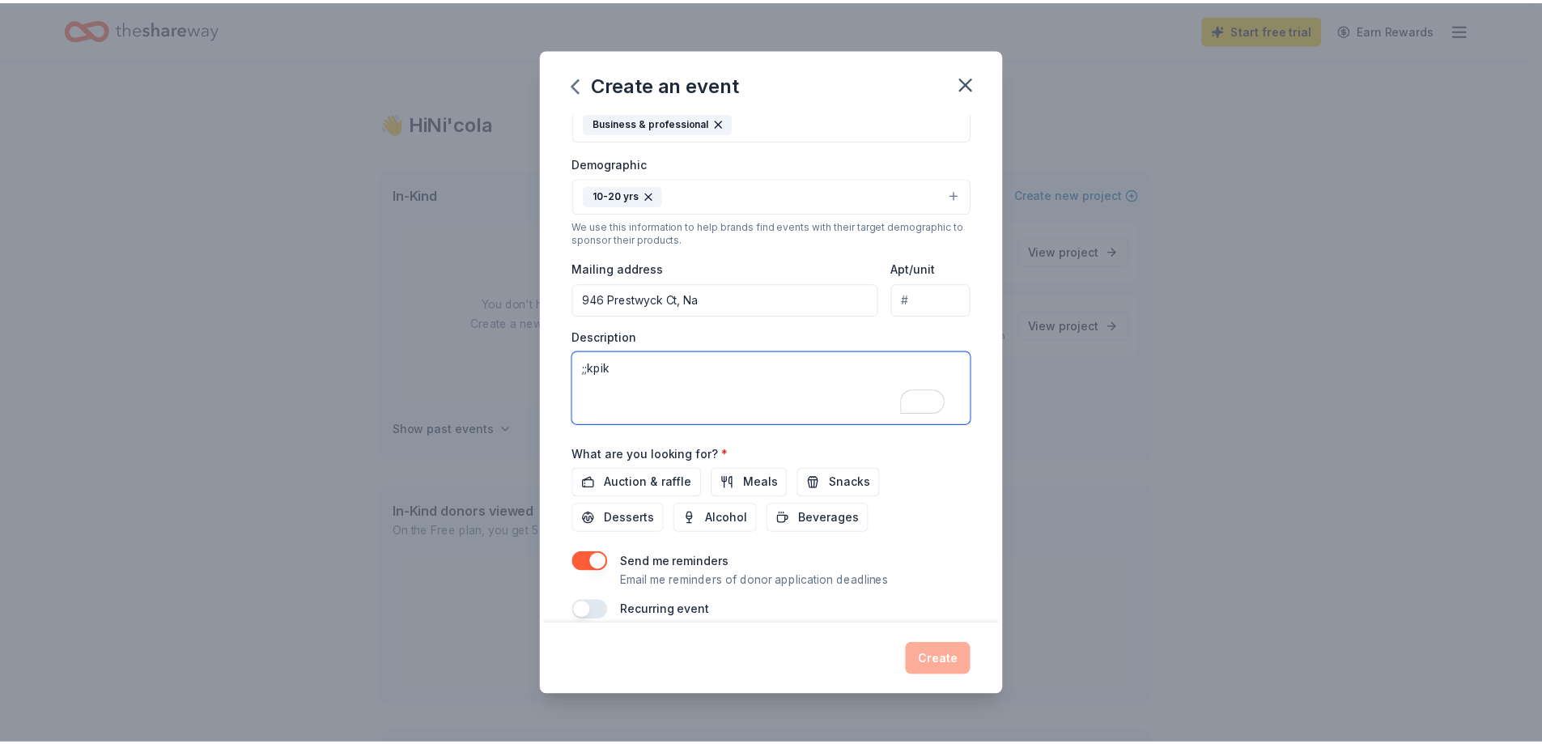
scroll to position [321, 0]
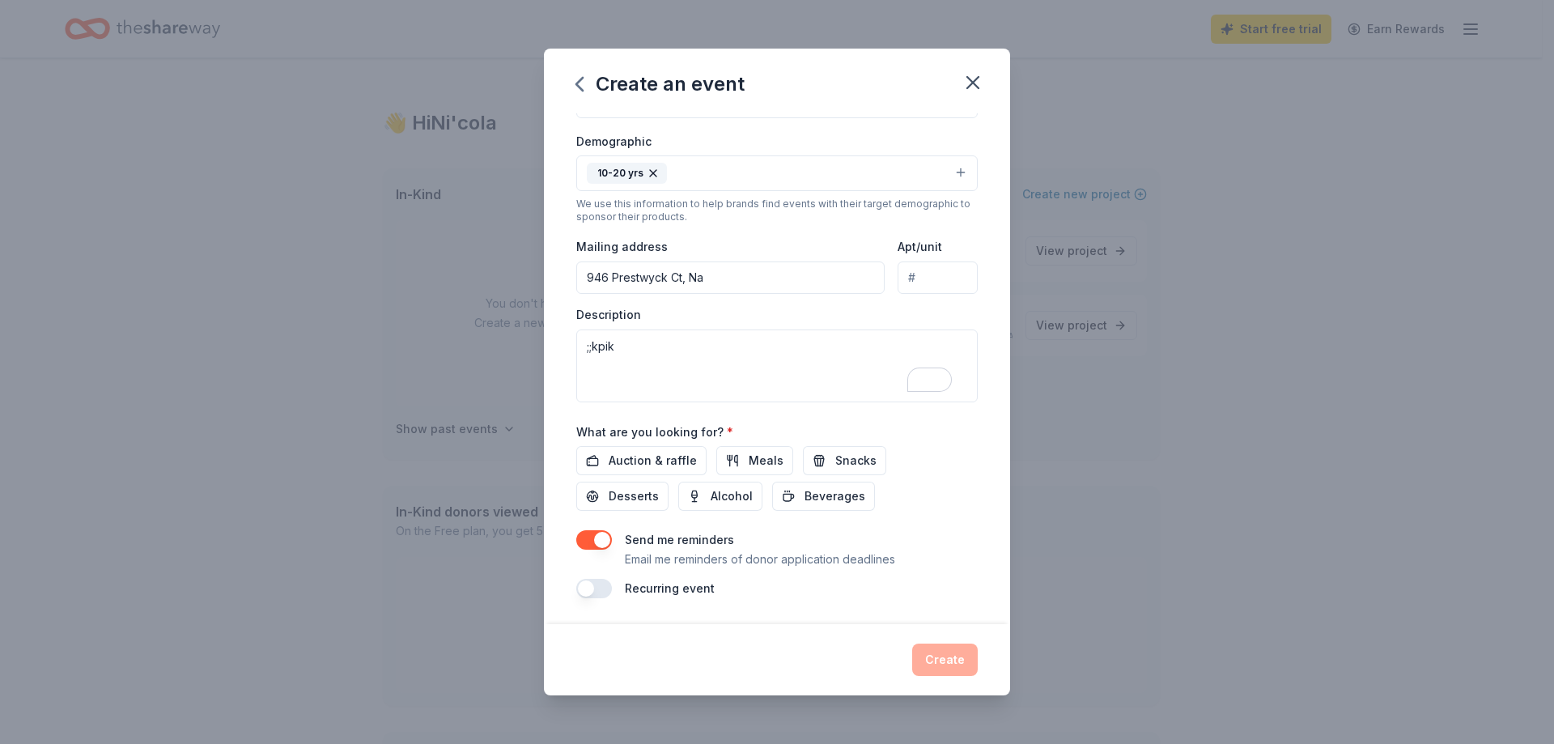
click at [594, 585] on button "button" at bounding box center [594, 588] width 36 height 19
click at [750, 464] on span "Meals" at bounding box center [766, 460] width 35 height 19
click at [835, 458] on span "Snacks" at bounding box center [855, 460] width 41 height 19
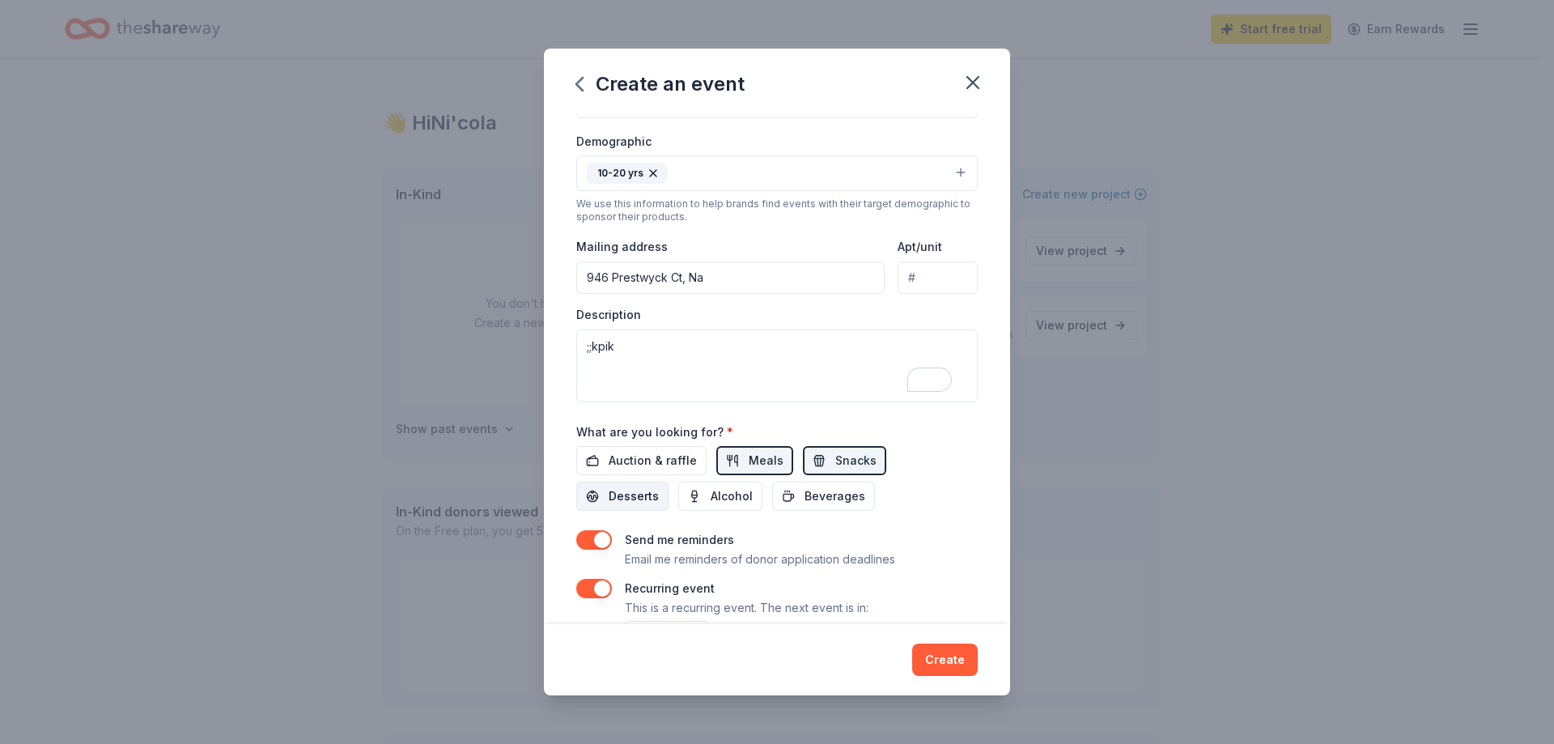
click at [634, 497] on span "Desserts" at bounding box center [634, 495] width 50 height 19
drag, startPoint x: 820, startPoint y: 500, endPoint x: 848, endPoint y: 511, distance: 30.5
click at [821, 499] on span "Beverages" at bounding box center [834, 495] width 61 height 19
click at [944, 660] on button "Create" at bounding box center [945, 659] width 66 height 32
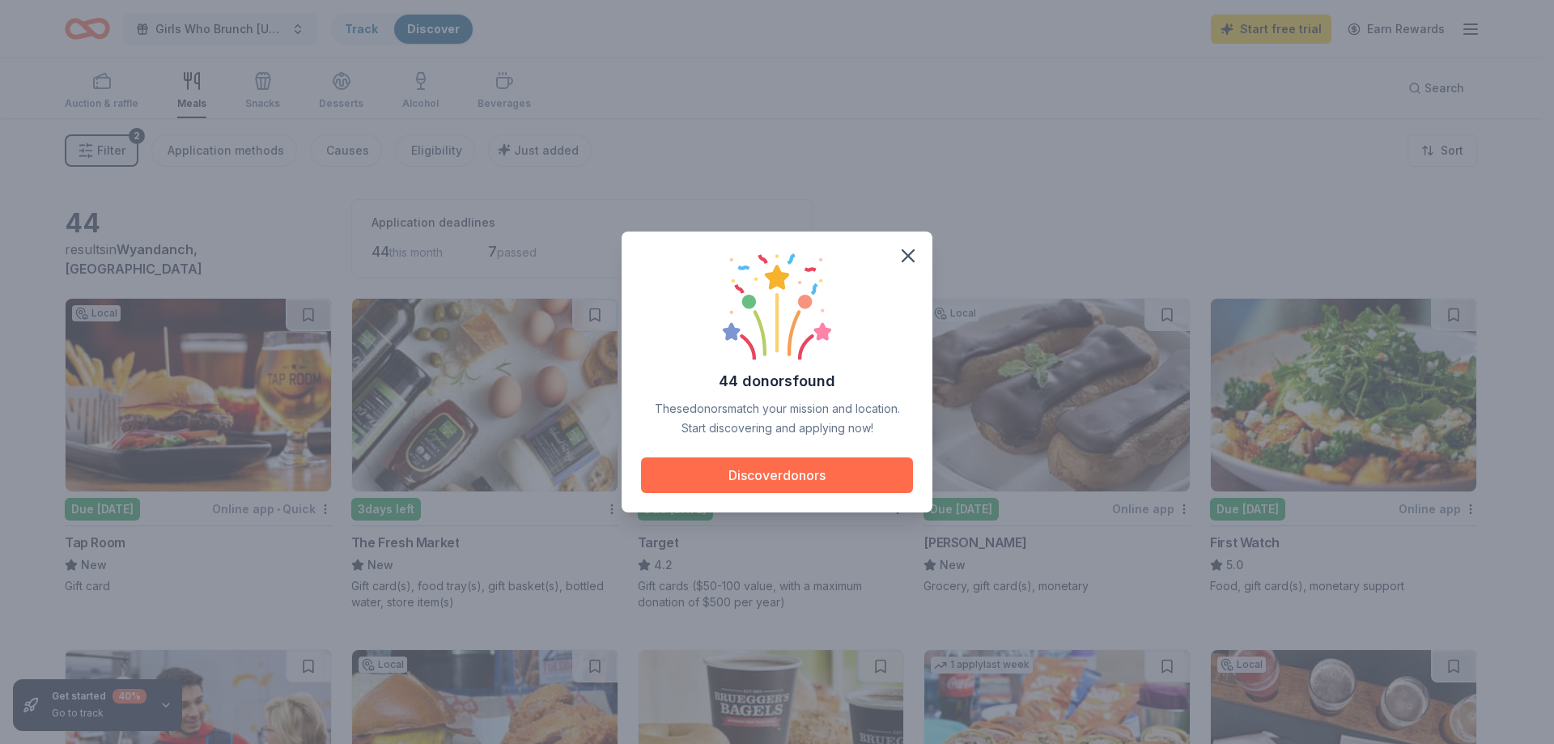
click at [833, 475] on button "Discover donors" at bounding box center [777, 475] width 272 height 36
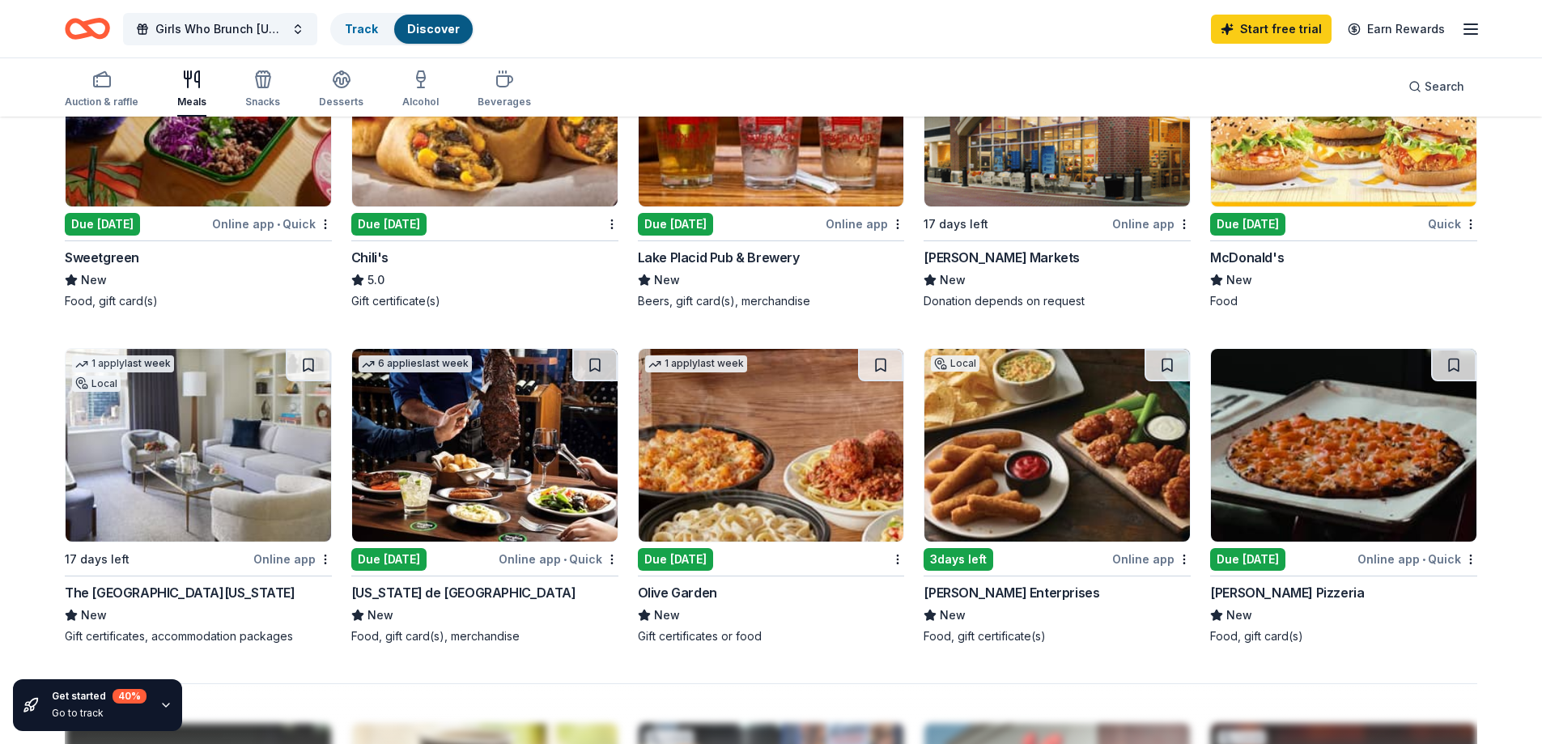
scroll to position [566, 0]
